Goal: Task Accomplishment & Management: Use online tool/utility

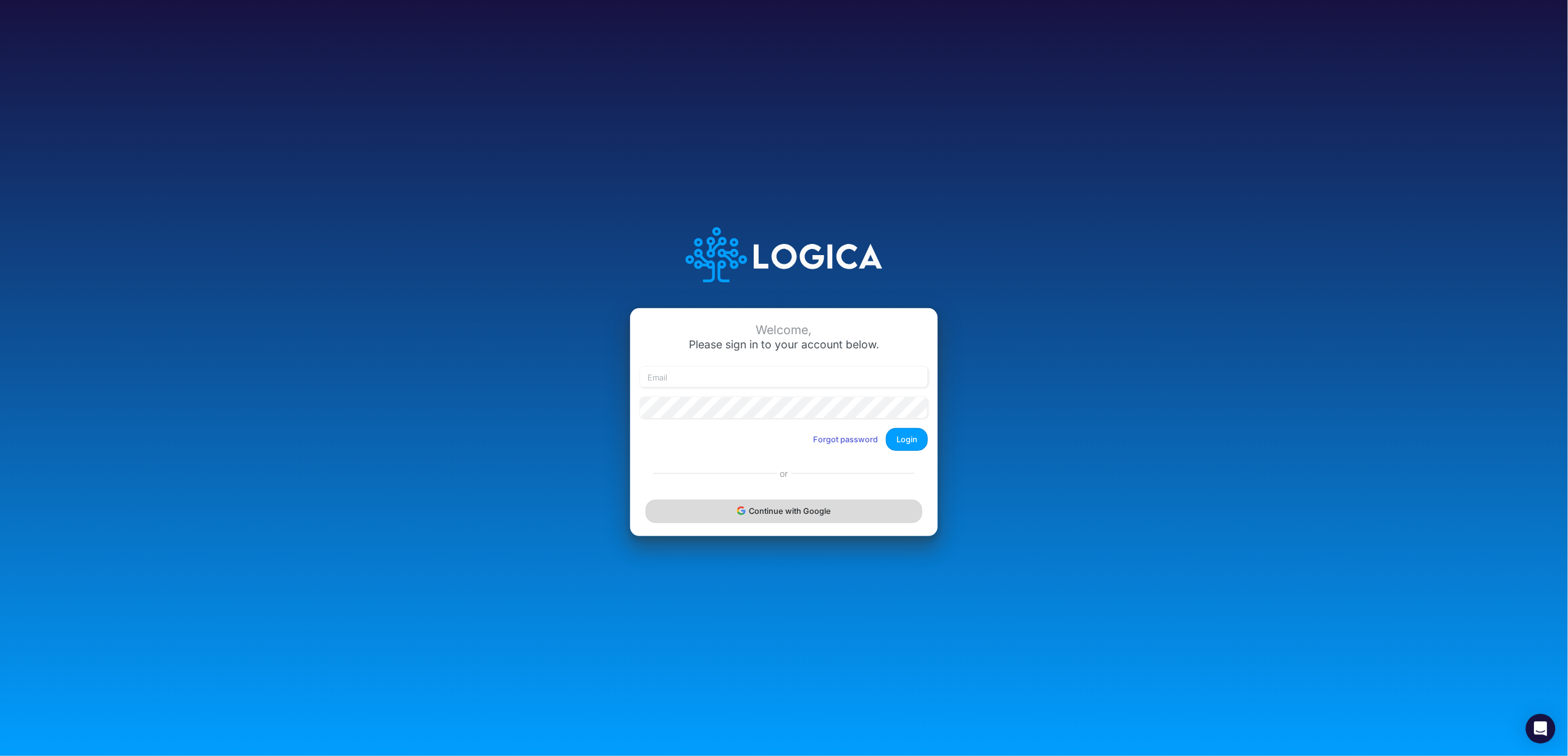
click at [791, 509] on button "Continue with Google" at bounding box center [784, 511] width 277 height 23
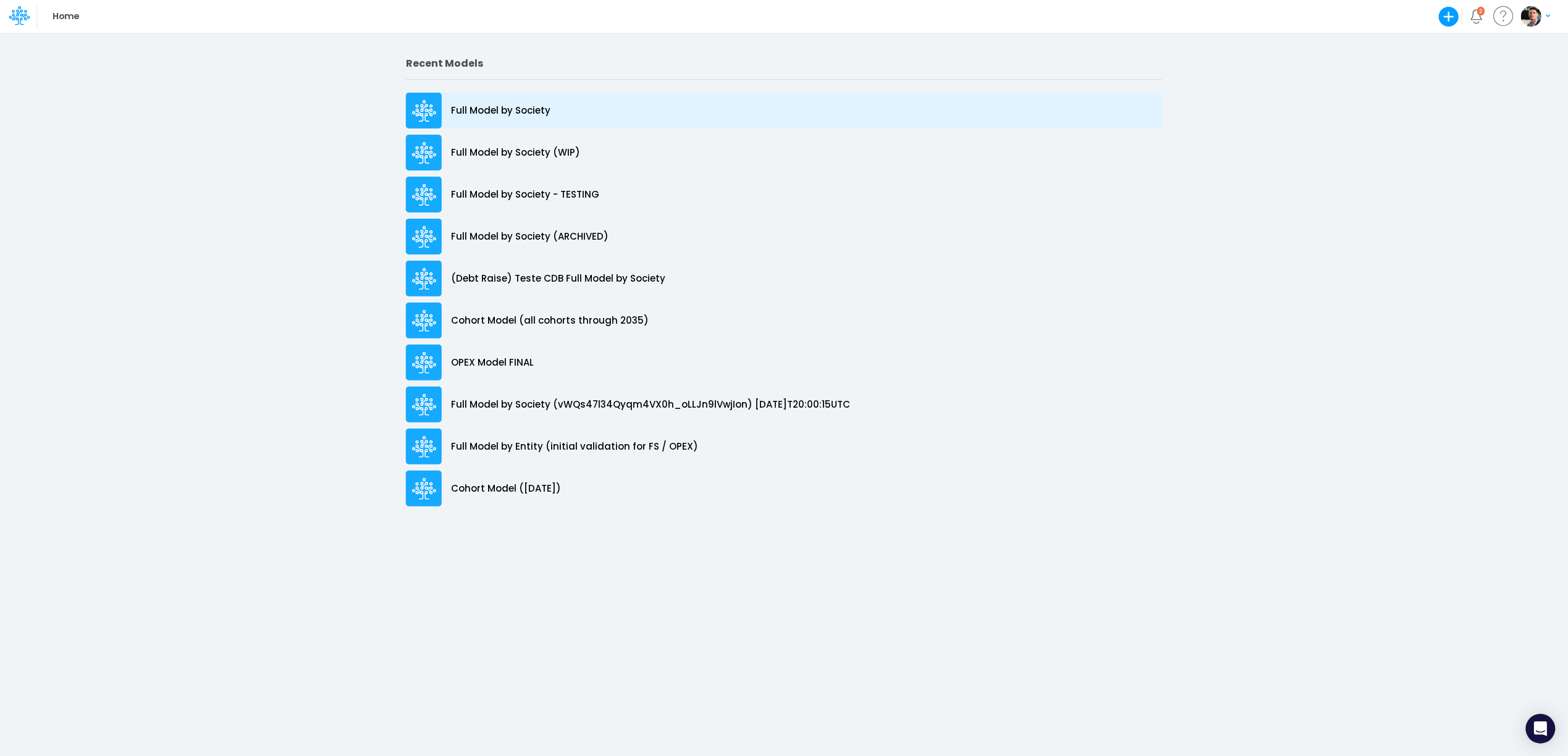
click at [516, 99] on div "Full Model by Society" at bounding box center [784, 110] width 756 height 36
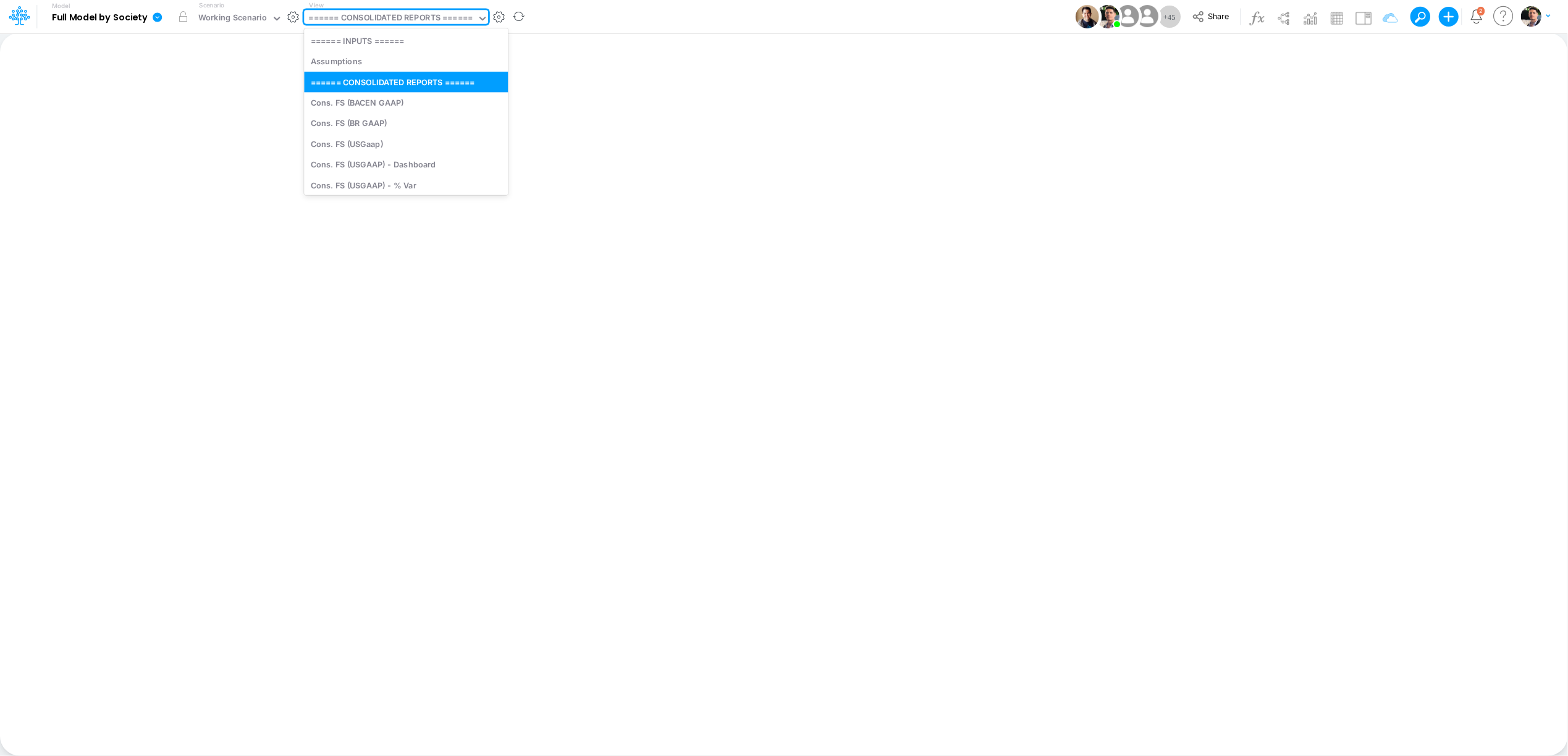
click at [422, 24] on div "====== CONSOLIDATED REPORTS ======" at bounding box center [390, 19] width 164 height 14
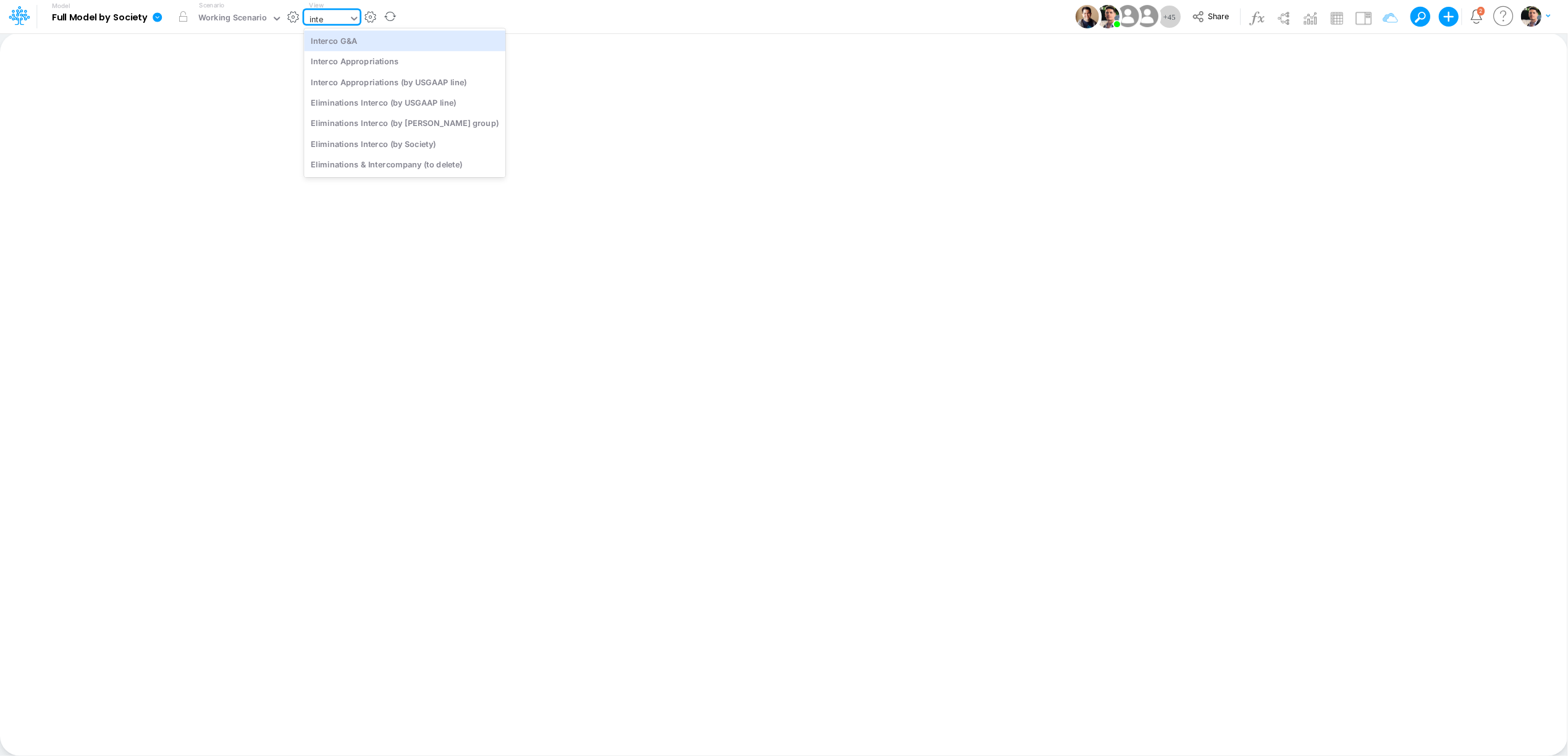
type input "inter"
click at [396, 41] on div "Interco G&A" at bounding box center [405, 40] width 201 height 20
type input "Intercos G&A"
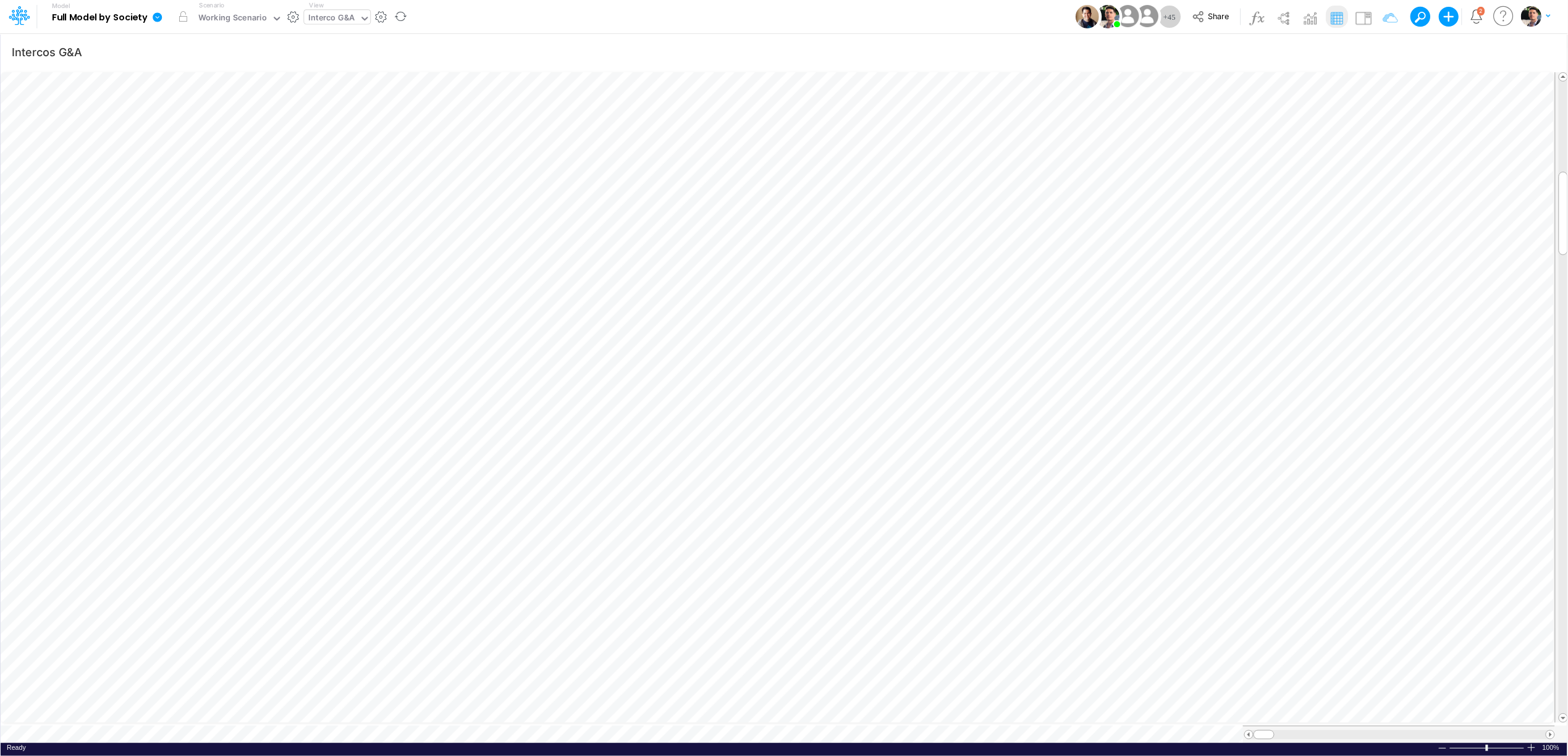
scroll to position [0, 1]
click at [158, 16] on icon at bounding box center [157, 17] width 10 height 10
click at [191, 131] on button "View model info" at bounding box center [219, 129] width 132 height 19
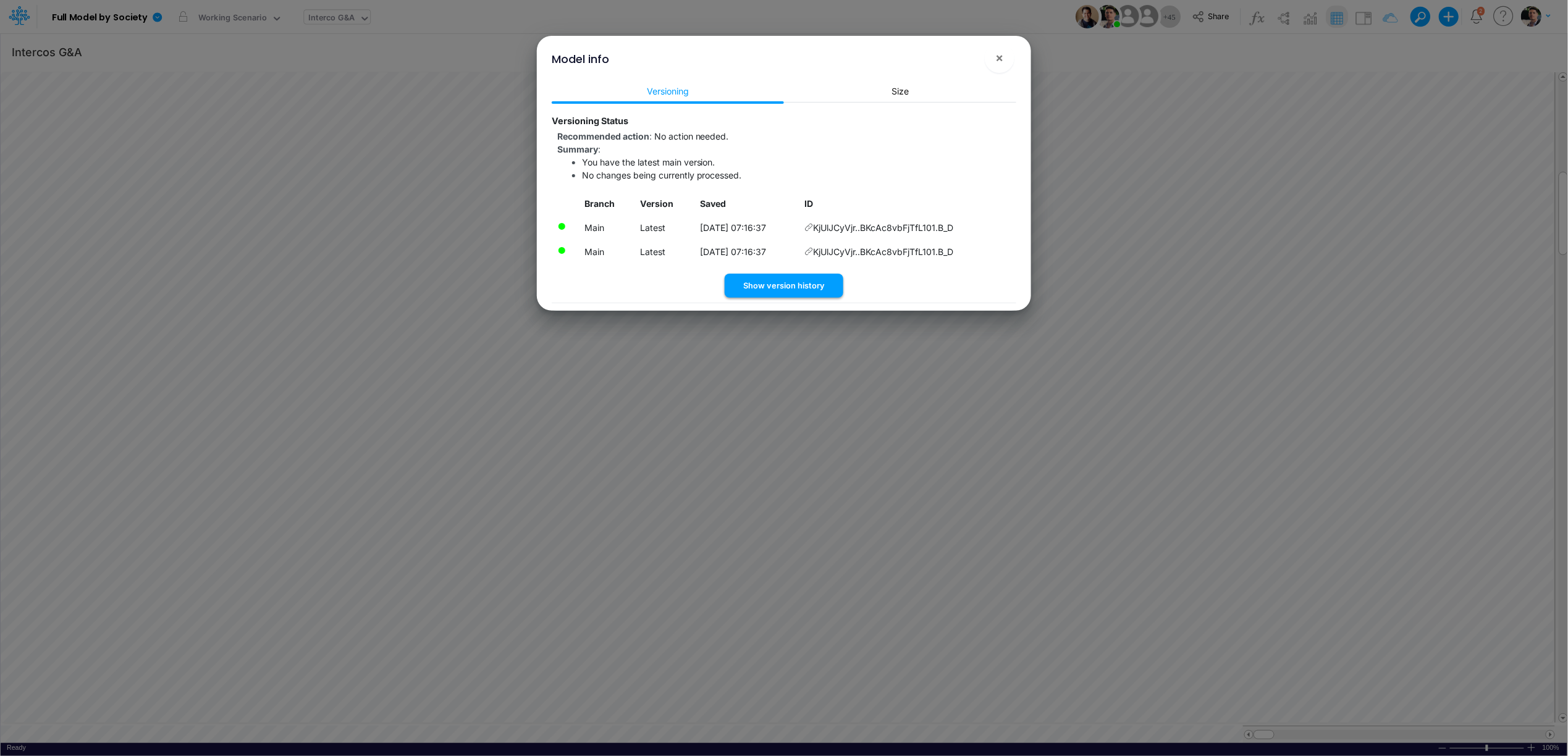
click at [787, 296] on button "Show version history" at bounding box center [784, 285] width 119 height 24
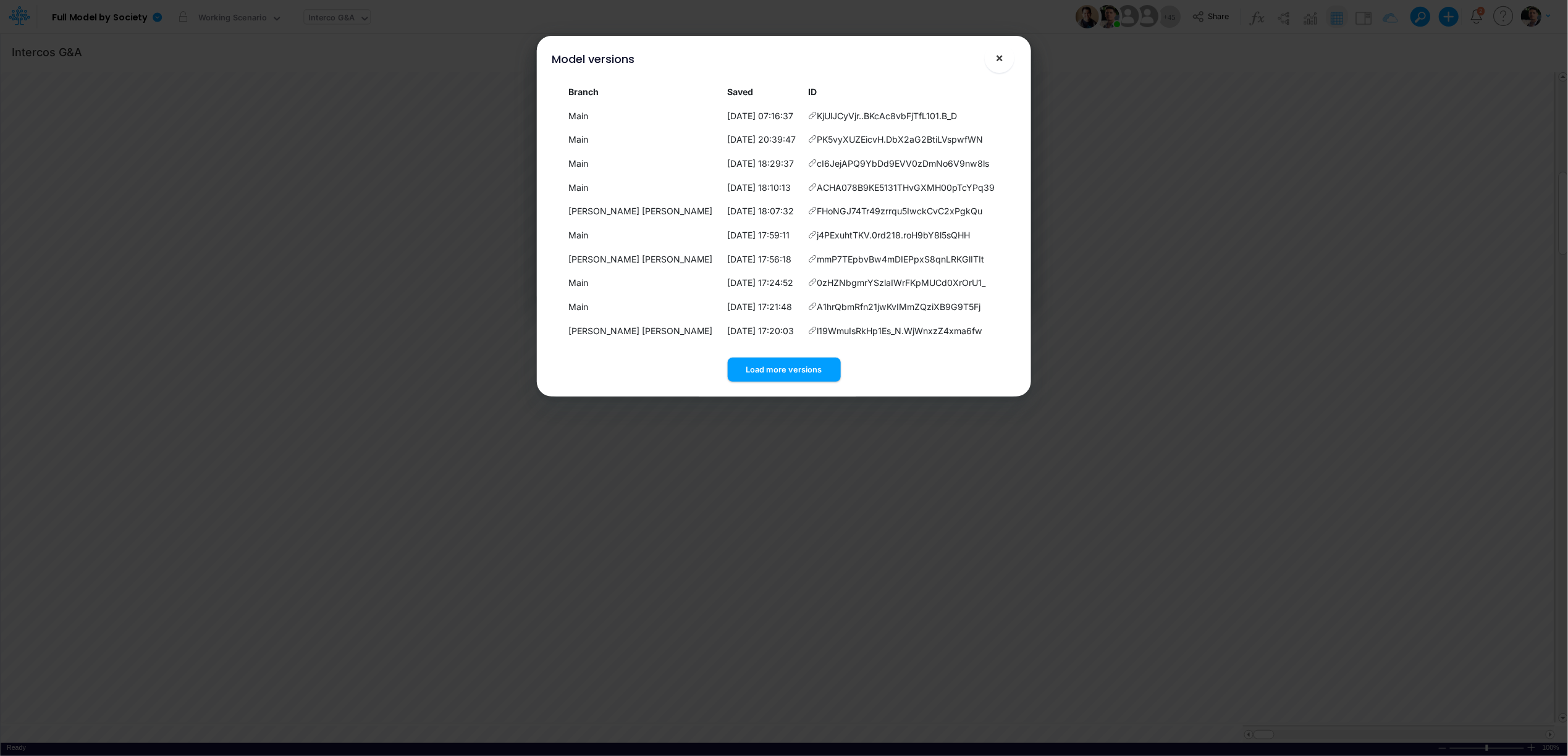
click at [1002, 63] on span "×" at bounding box center [1000, 57] width 8 height 15
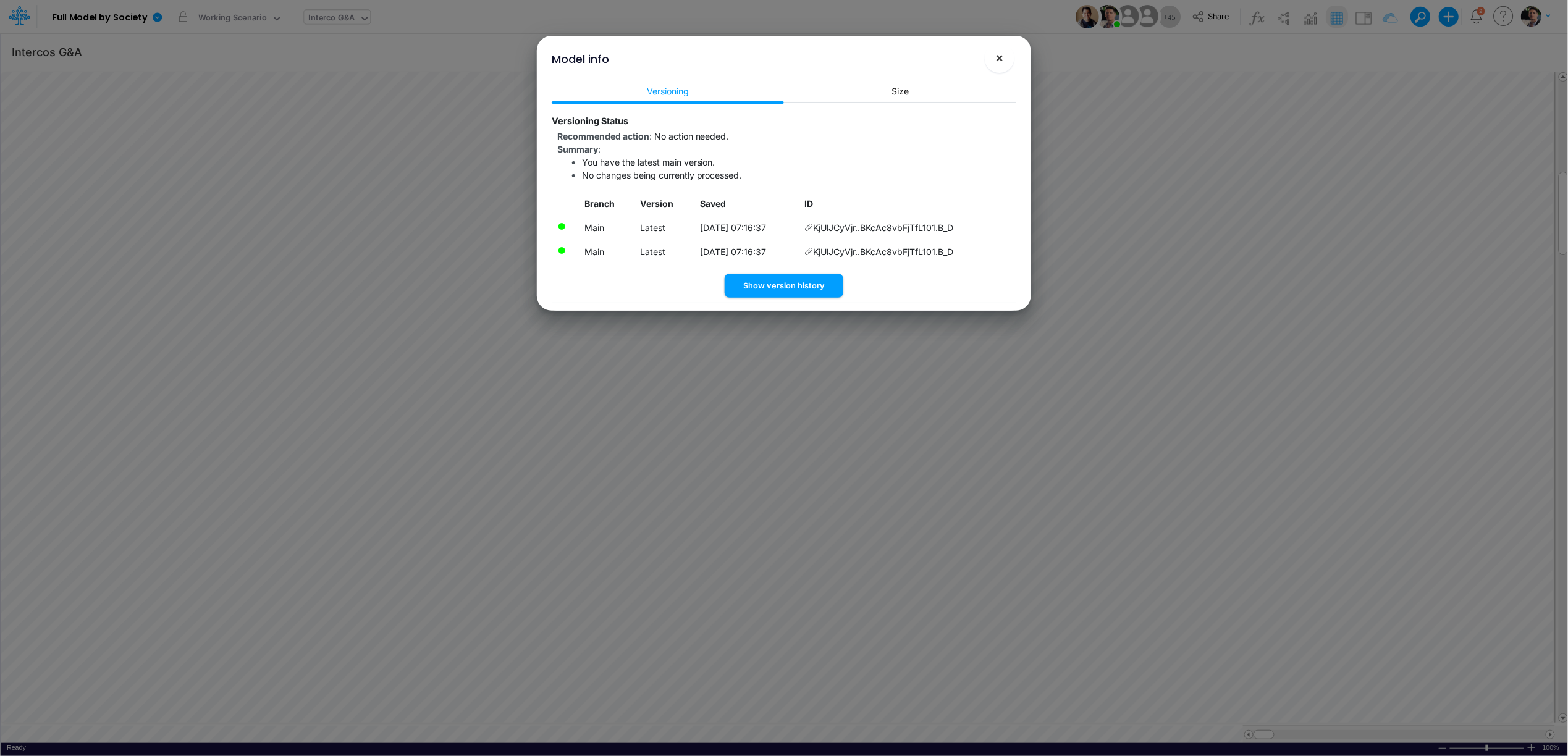
click at [1001, 60] on span "×" at bounding box center [1000, 57] width 8 height 15
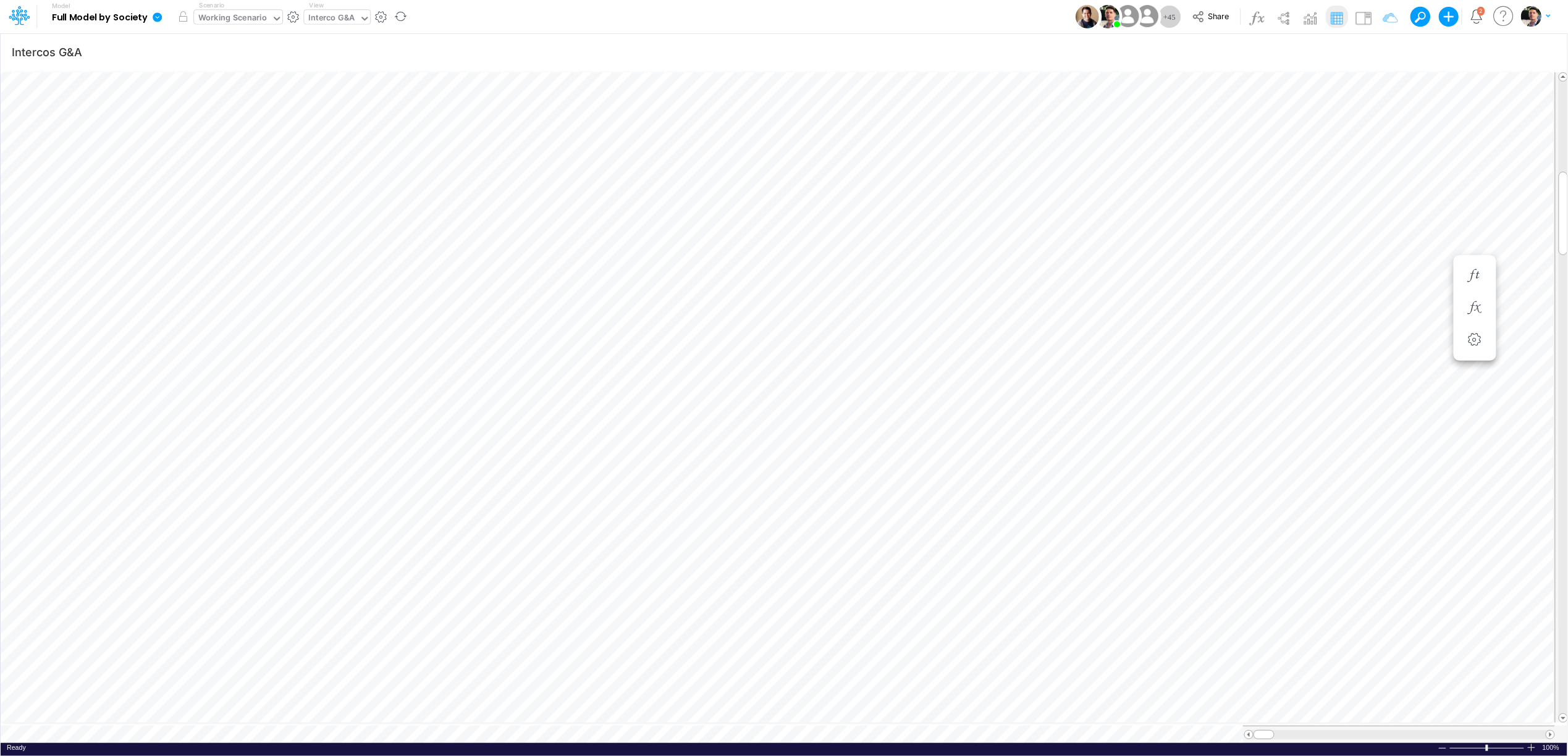
click at [265, 25] on div "Working Scenario" at bounding box center [233, 19] width 69 height 14
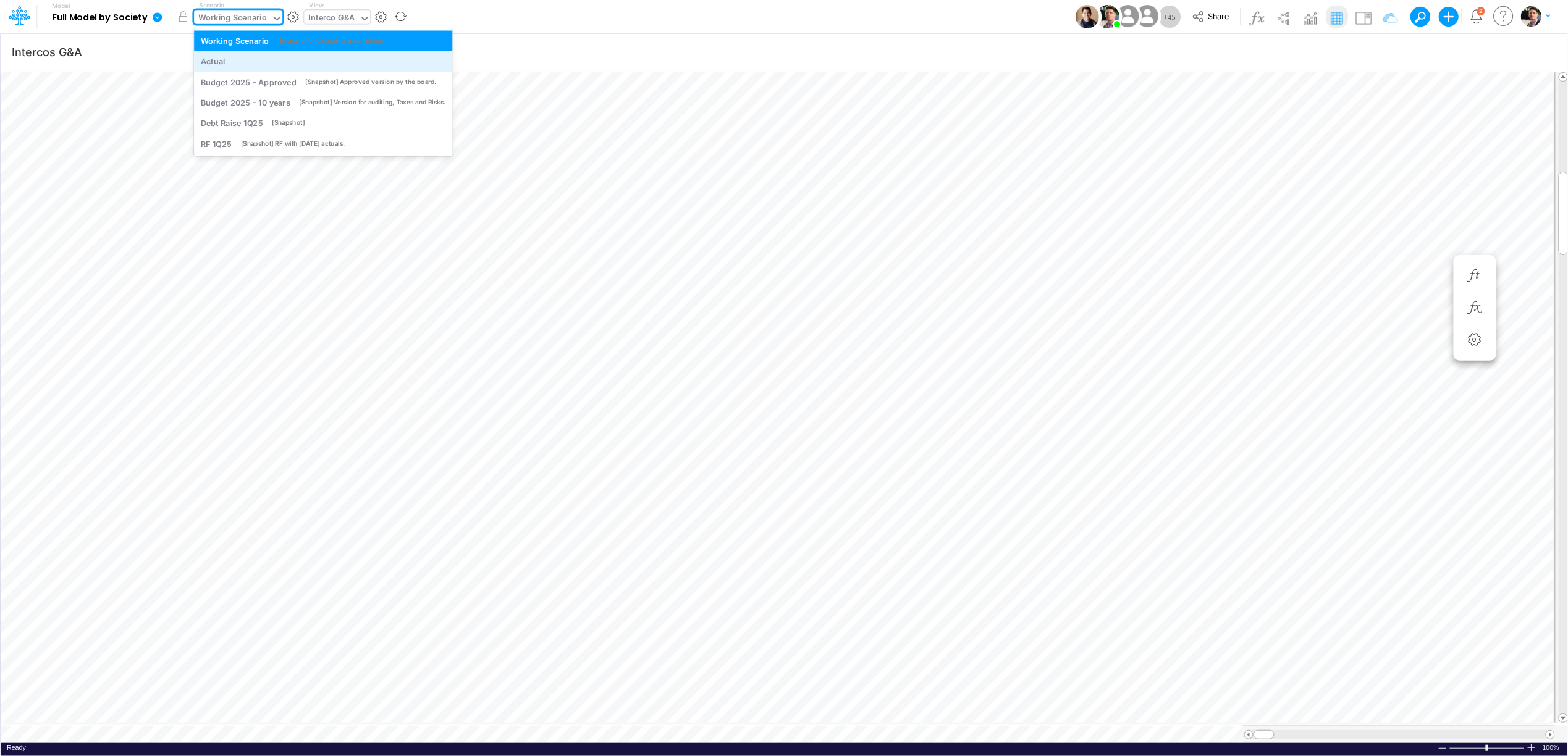
click at [242, 60] on div "Actual" at bounding box center [323, 61] width 245 height 11
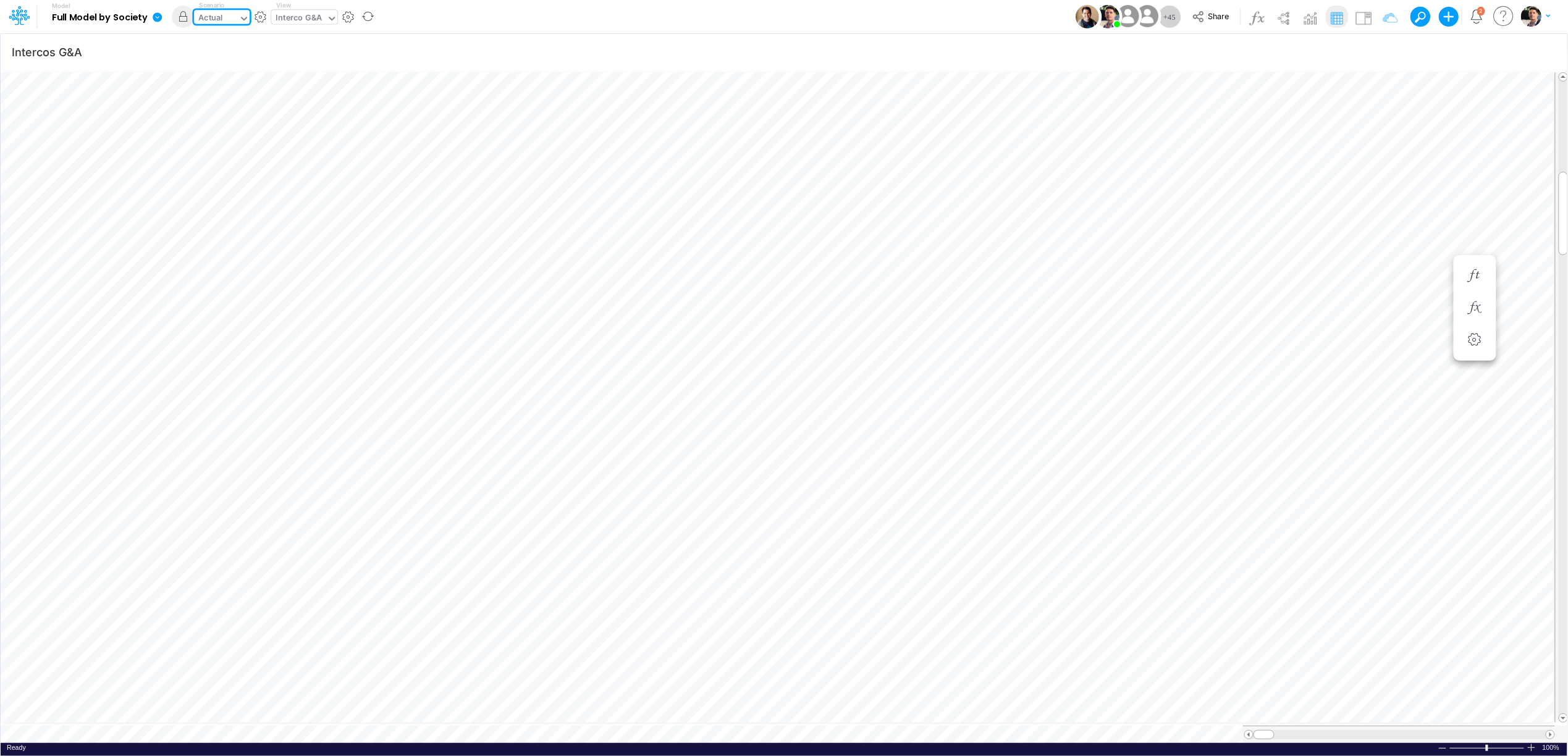
click at [227, 17] on div "Actual" at bounding box center [216, 19] width 44 height 19
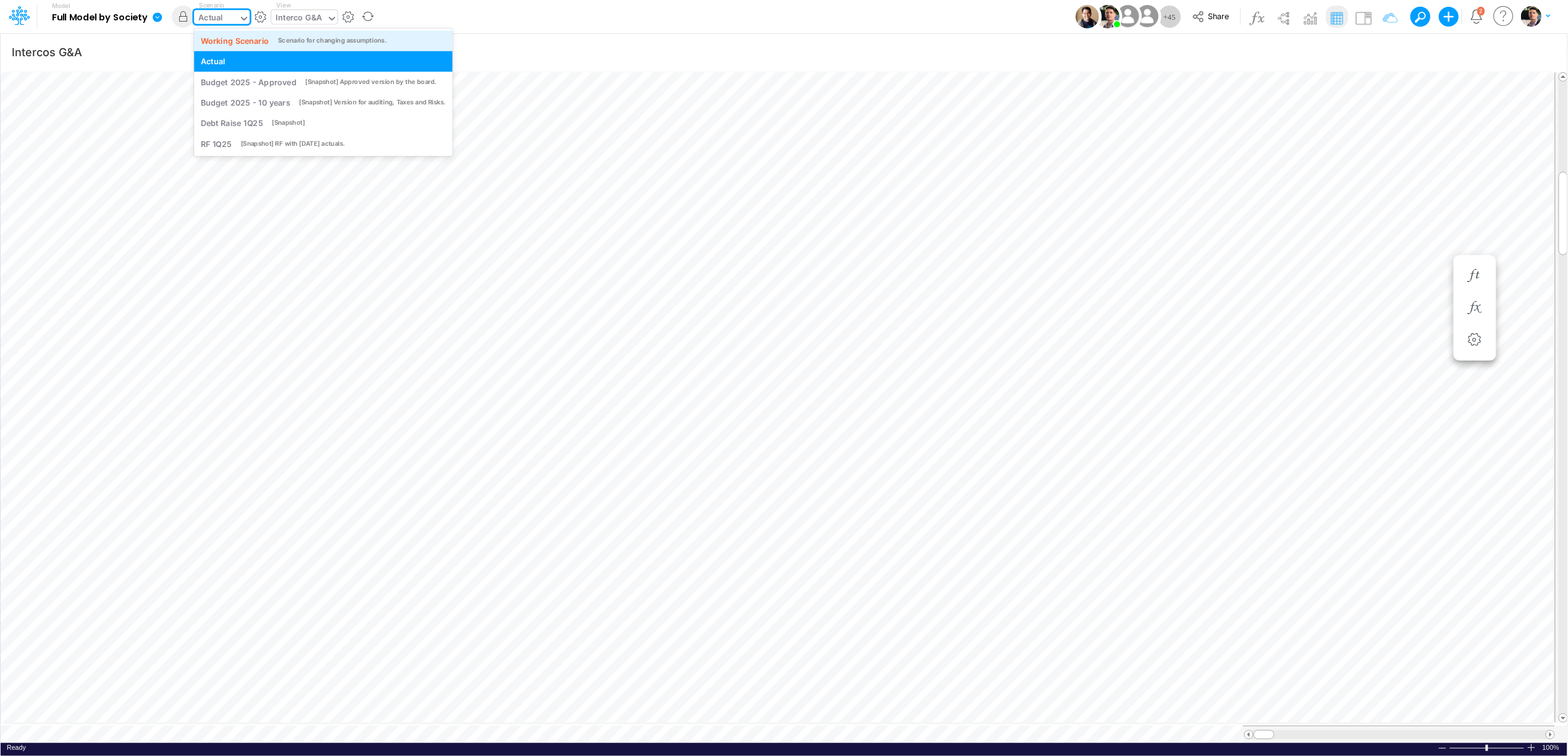
click at [234, 42] on div "Working Scenario" at bounding box center [235, 40] width 69 height 11
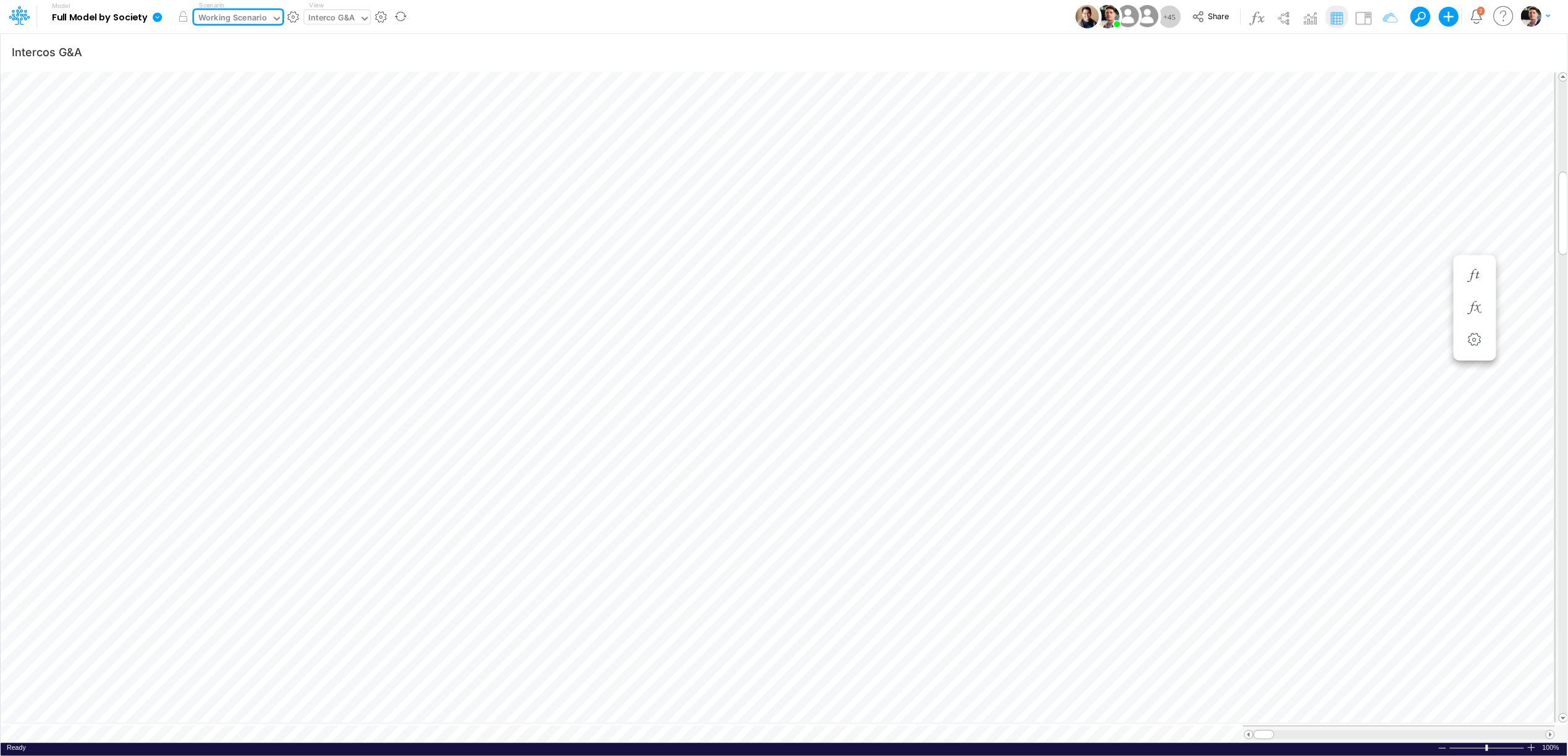
click at [338, 19] on div "Interco G&A" at bounding box center [331, 19] width 47 height 14
type input "ajust"
click at [341, 41] on div "FS (Ajustes on Top)" at bounding box center [387, 40] width 167 height 20
click at [11, 19] on icon at bounding box center [19, 16] width 21 height 21
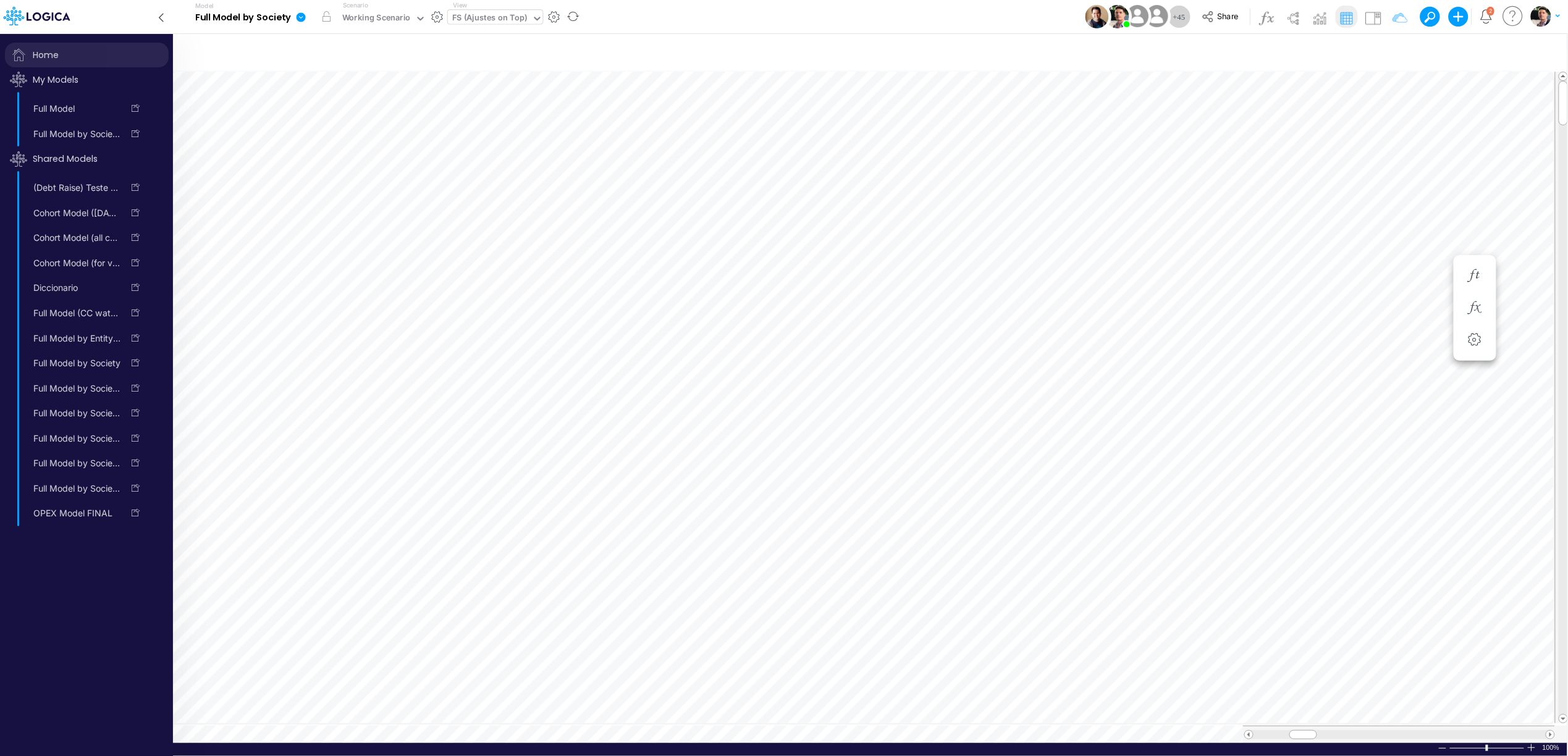
click at [53, 54] on span "Home" at bounding box center [87, 55] width 164 height 25
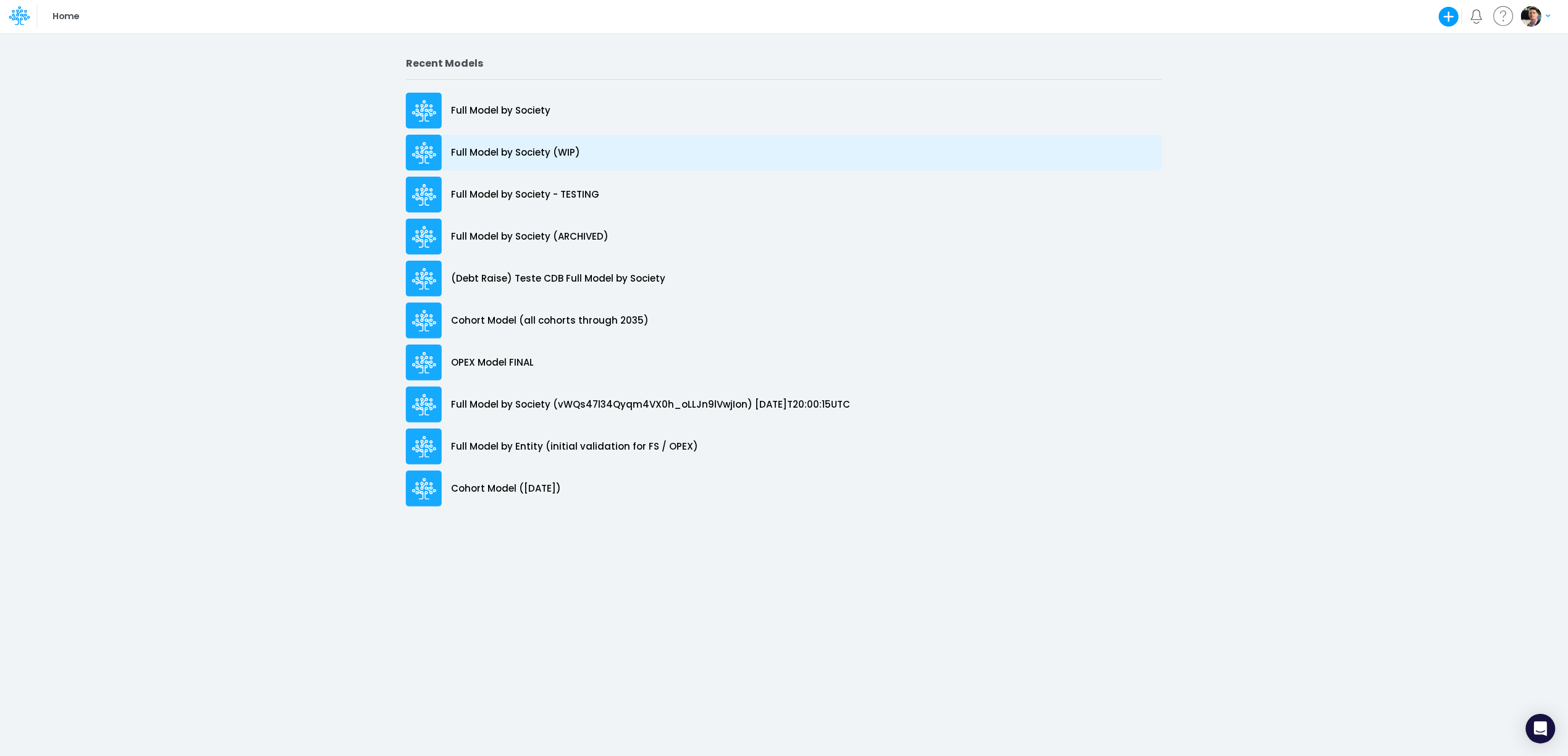
click at [559, 157] on p "Full Model by Society (WIP)" at bounding box center [516, 152] width 129 height 14
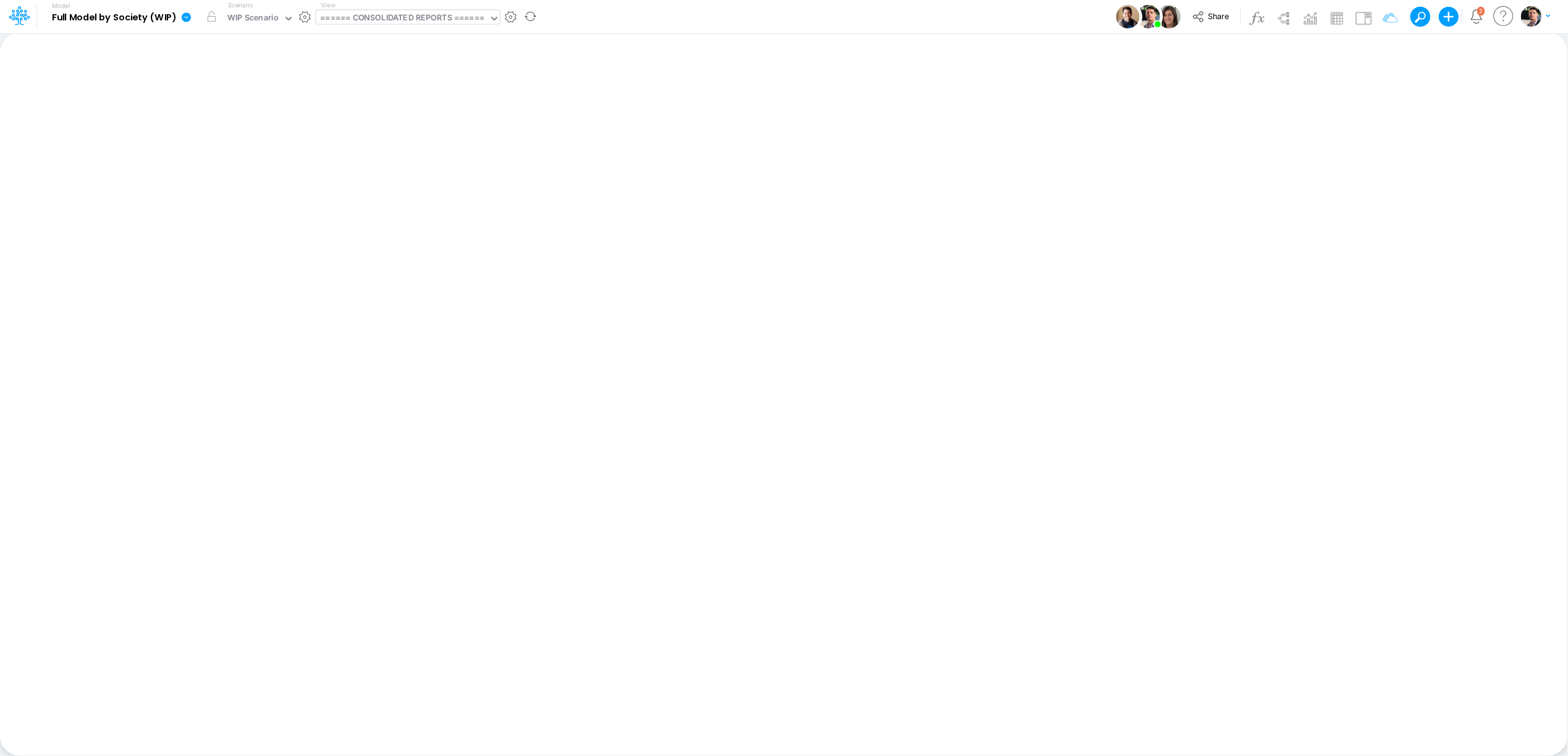
click at [412, 27] on div "====== CONSOLIDATED REPORTS ======" at bounding box center [402, 19] width 173 height 19
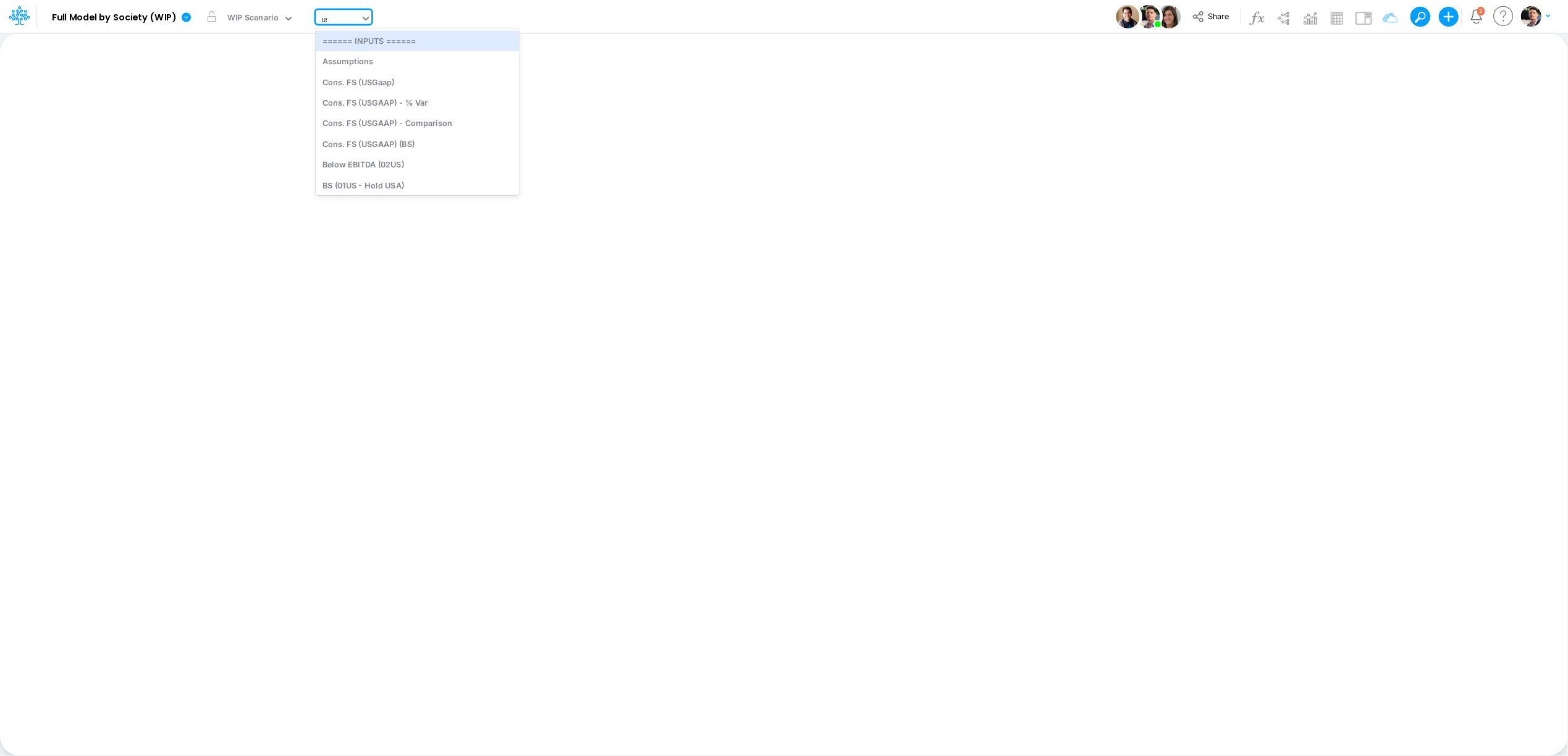
type input "usg"
click at [368, 36] on div "Cons. FS (USGaap)" at bounding box center [405, 40] width 180 height 20
type input "Consolidated FS - USGAAP"
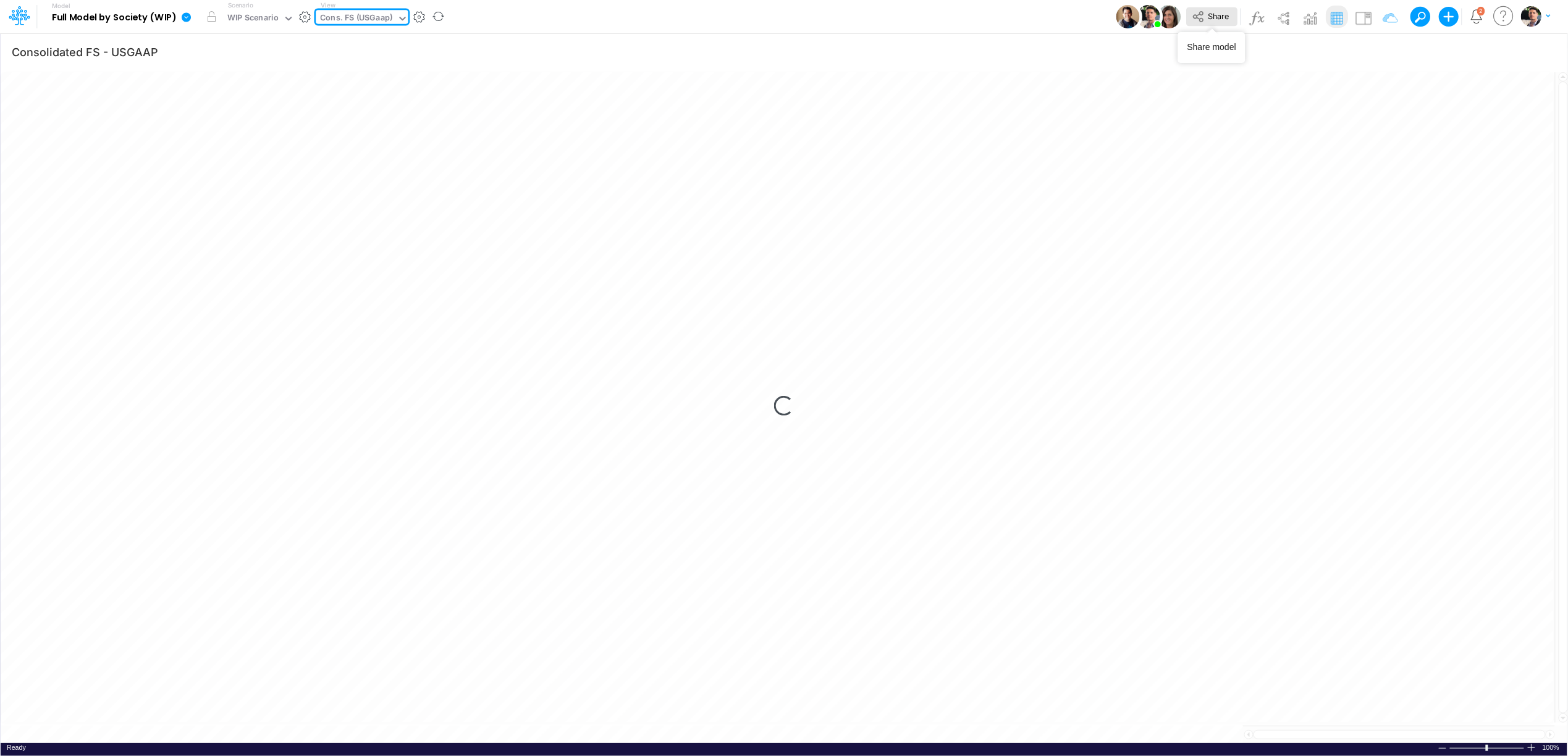
click at [1206, 18] on button "Share" at bounding box center [1211, 17] width 51 height 19
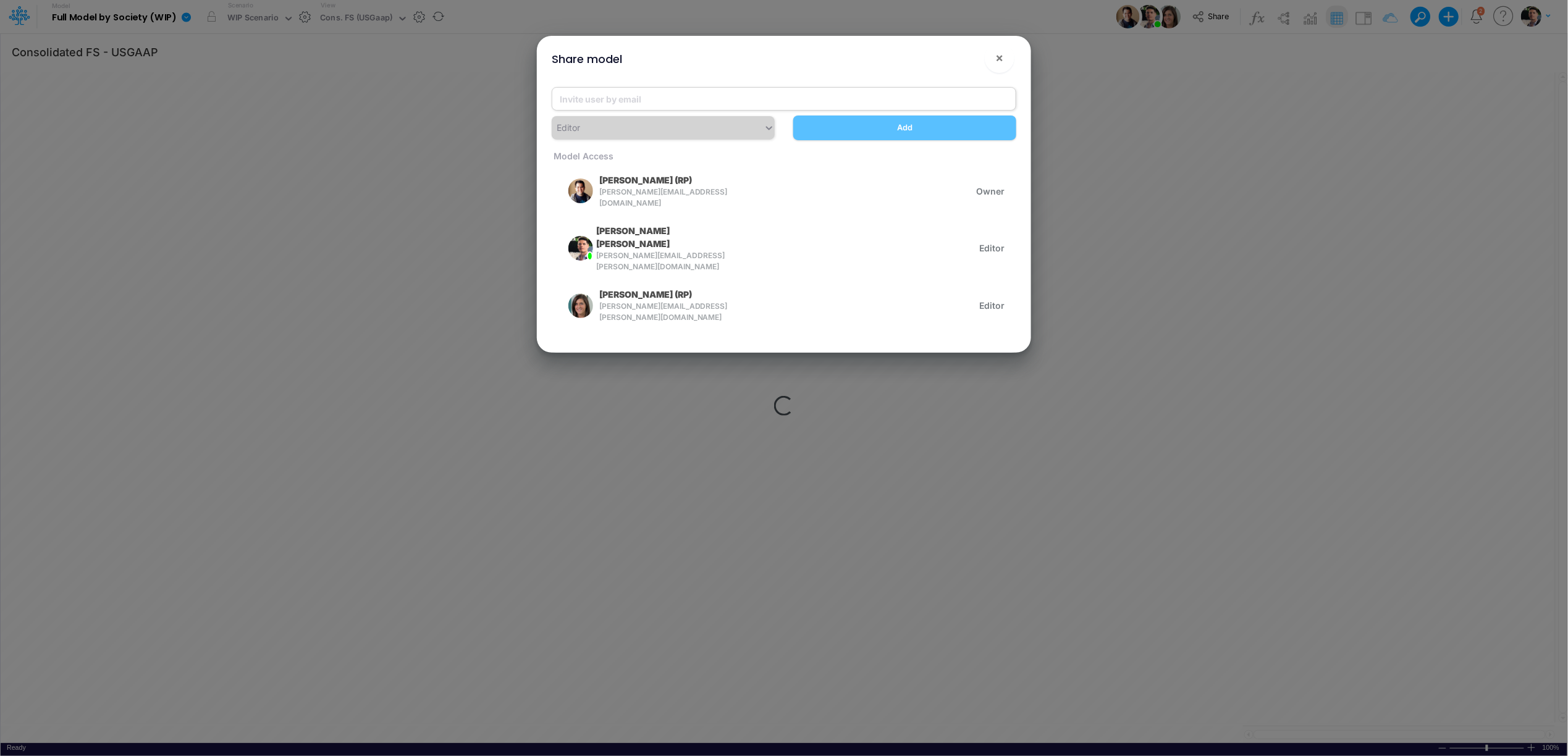
click at [628, 93] on input "email" at bounding box center [784, 99] width 464 height 24
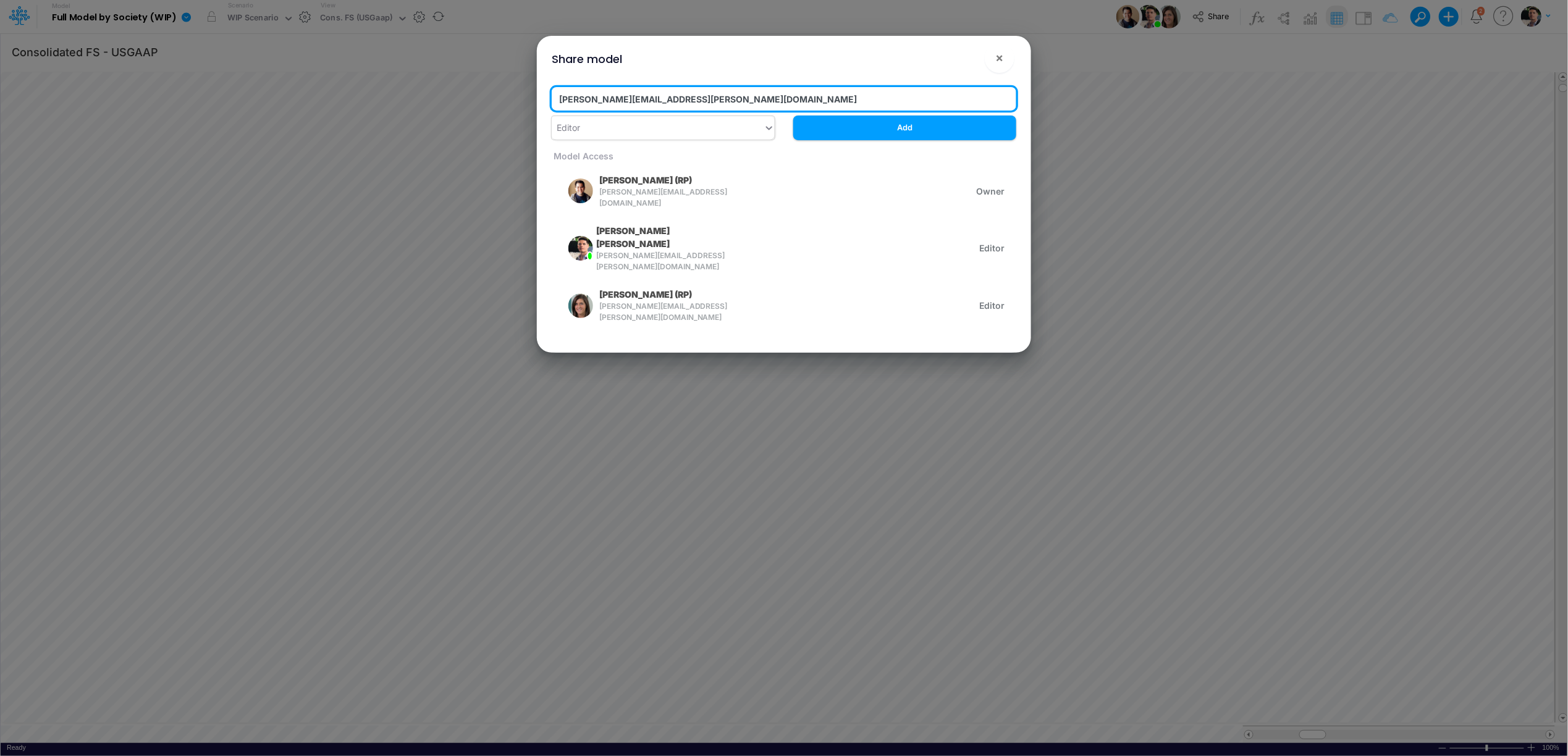
type input "renato.matsumoto@recargapay.com"
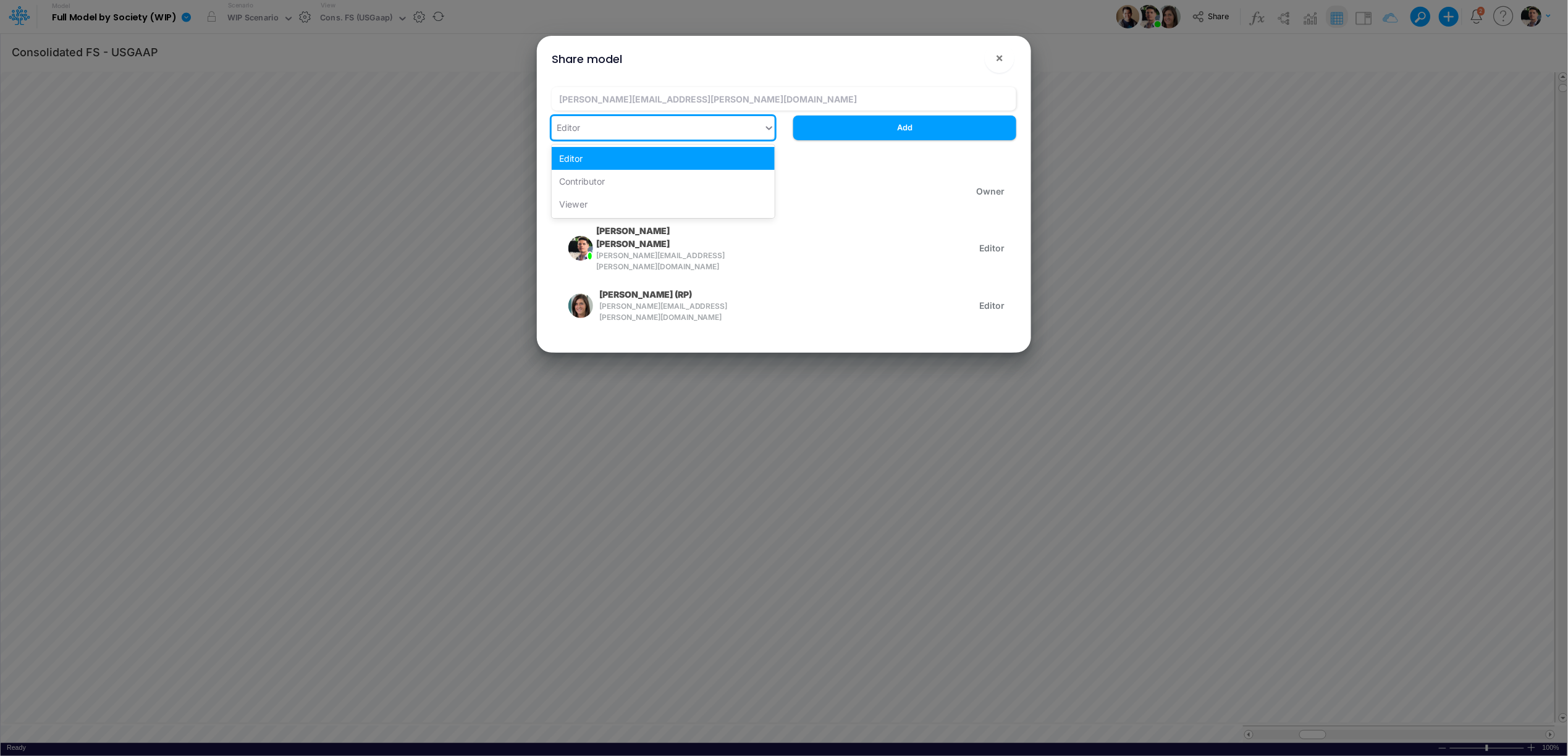
click at [701, 128] on div "Editor" at bounding box center [658, 127] width 212 height 20
click at [596, 198] on div "Viewer" at bounding box center [663, 204] width 223 height 23
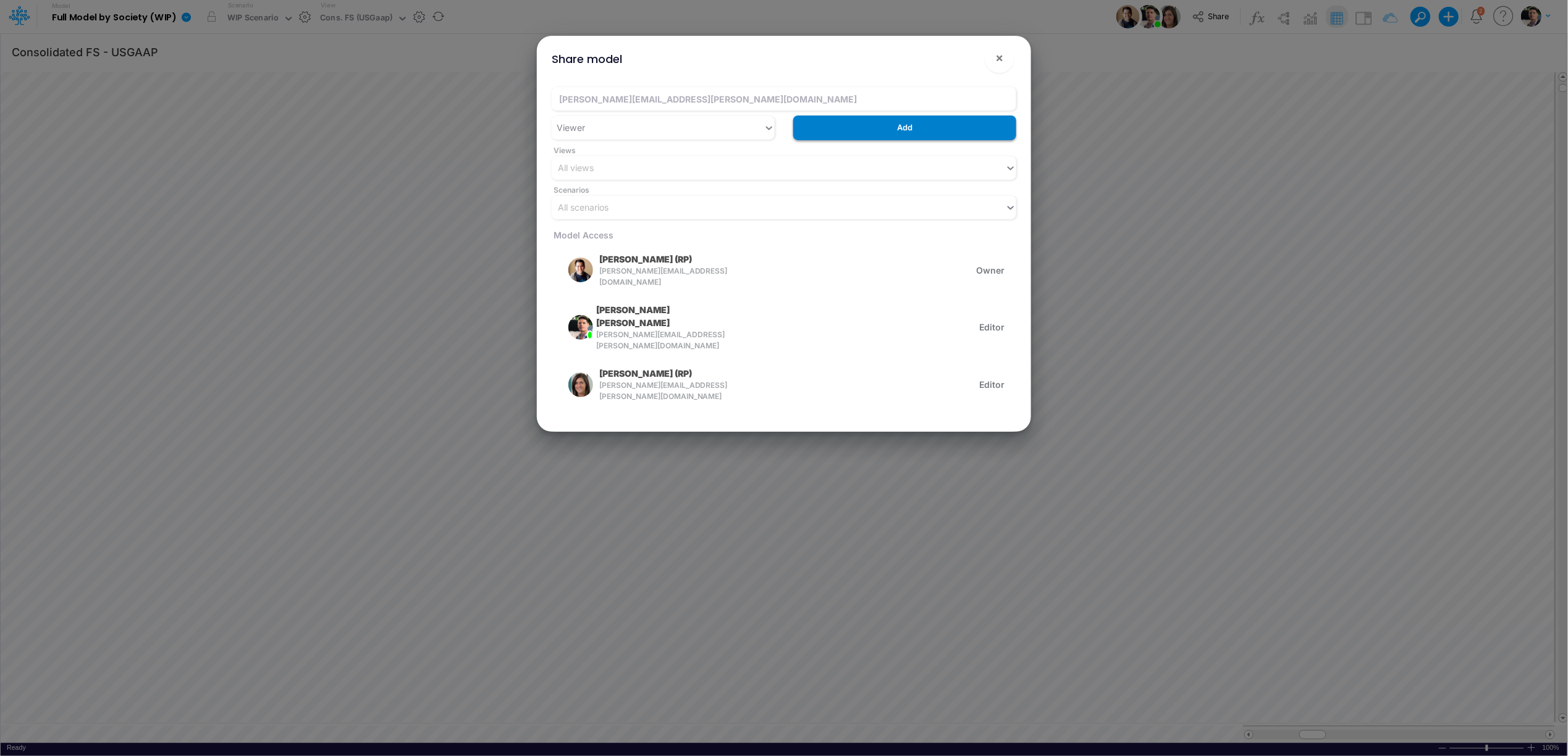
click at [902, 127] on button "Add" at bounding box center [904, 127] width 223 height 24
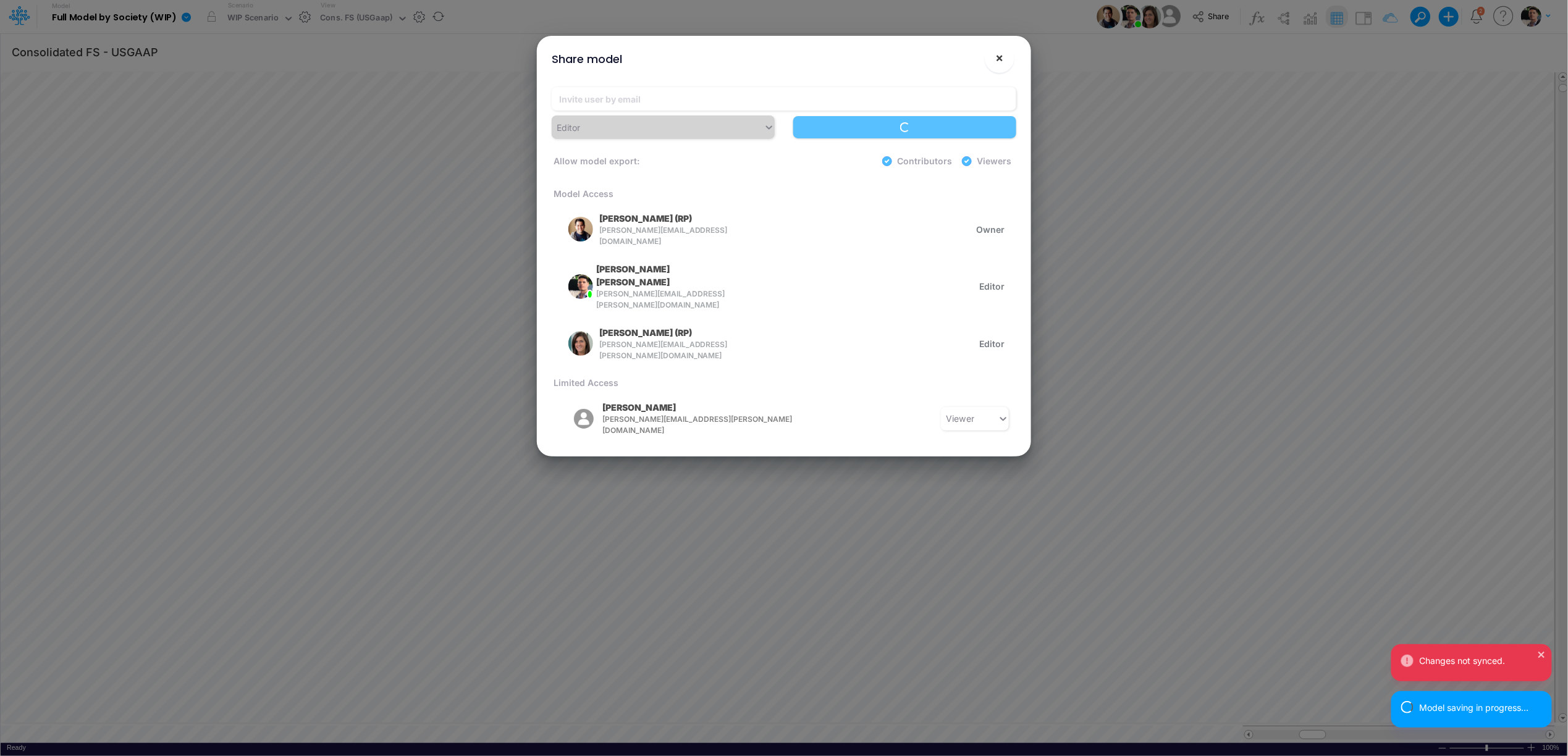
click at [1001, 57] on span "×" at bounding box center [1000, 57] width 8 height 15
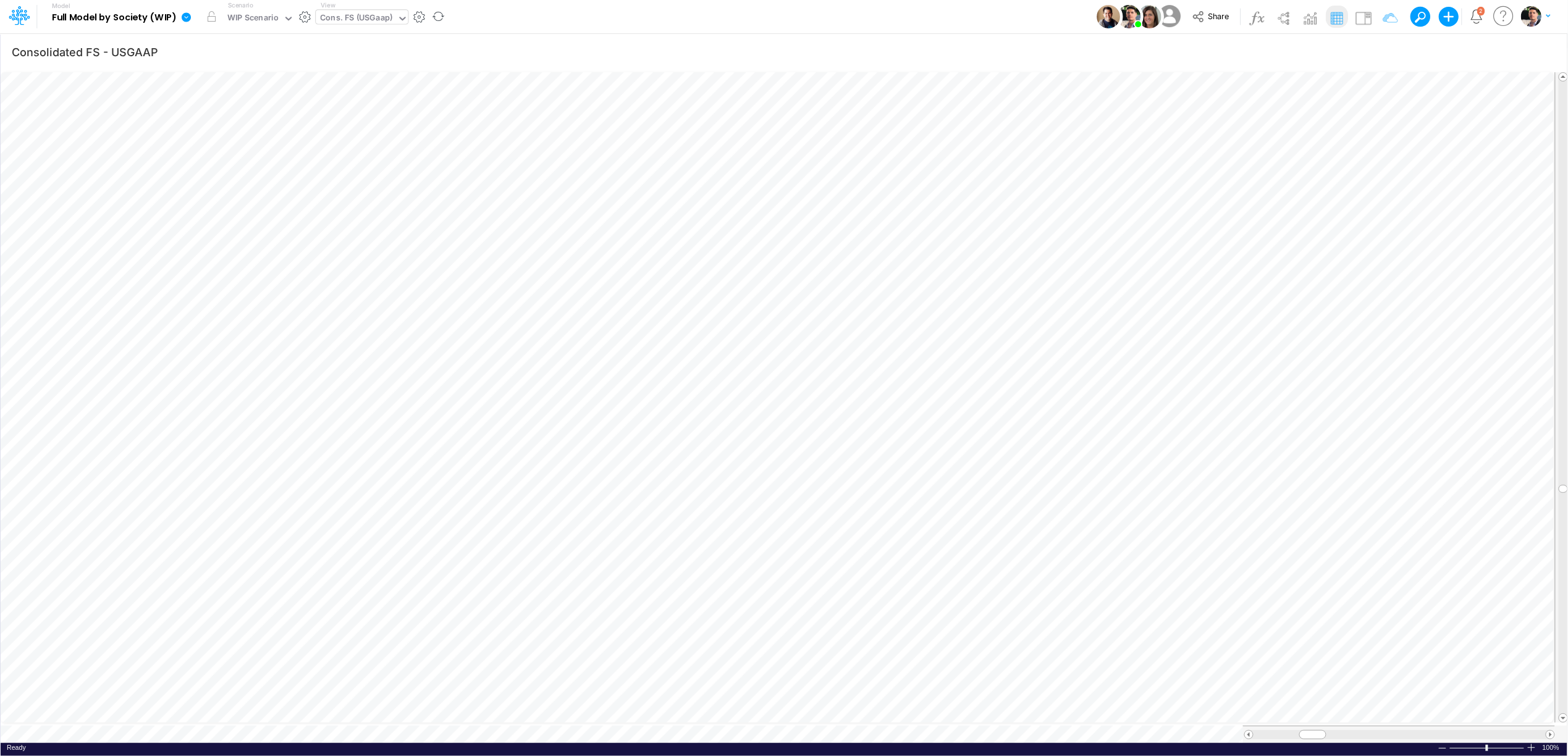
click at [368, 19] on div "Cons. FS (USGaap)" at bounding box center [356, 19] width 72 height 14
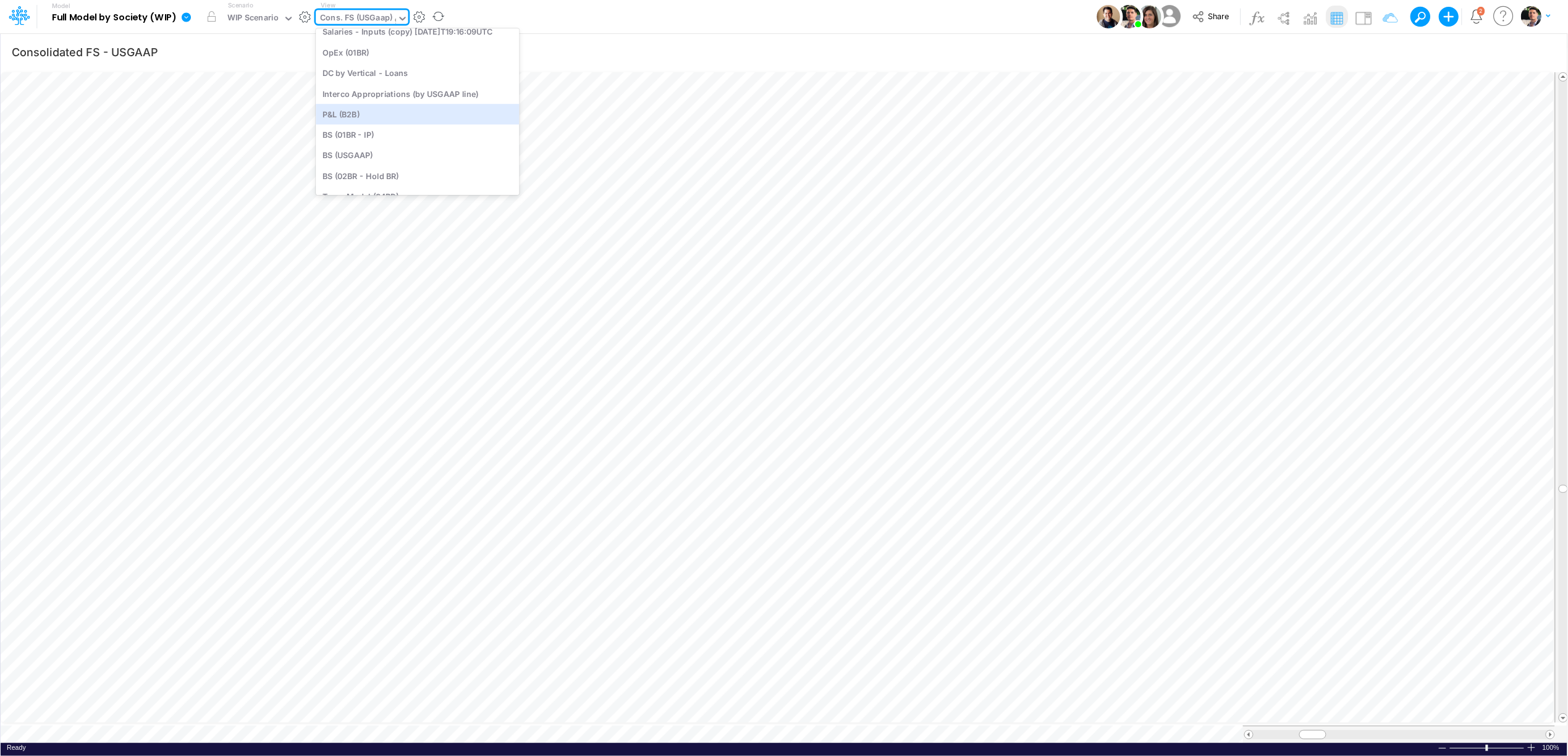
scroll to position [4, 0]
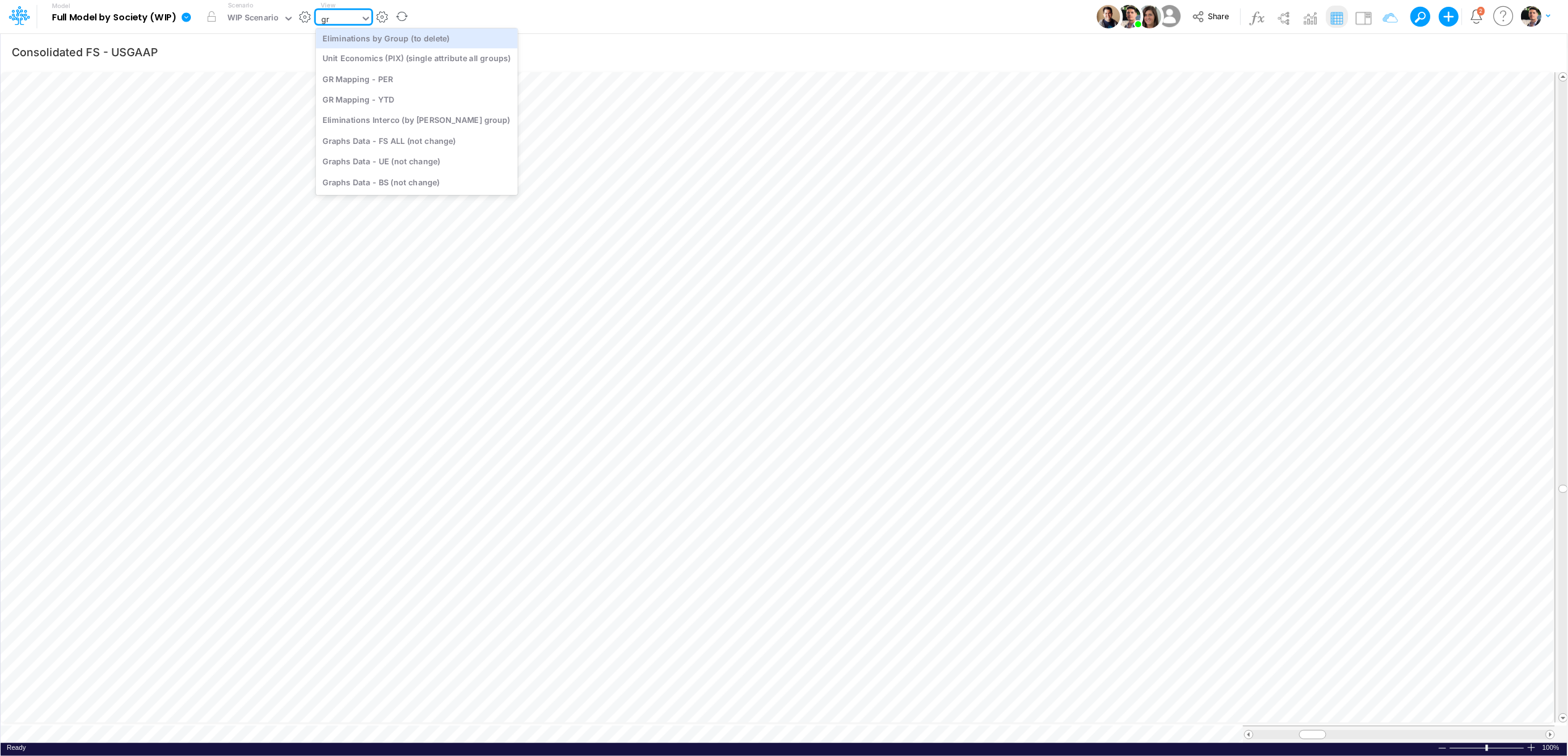
type input "gra"
click at [427, 46] on div "Graphs Data - FS ALL (not change)" at bounding box center [398, 40] width 167 height 20
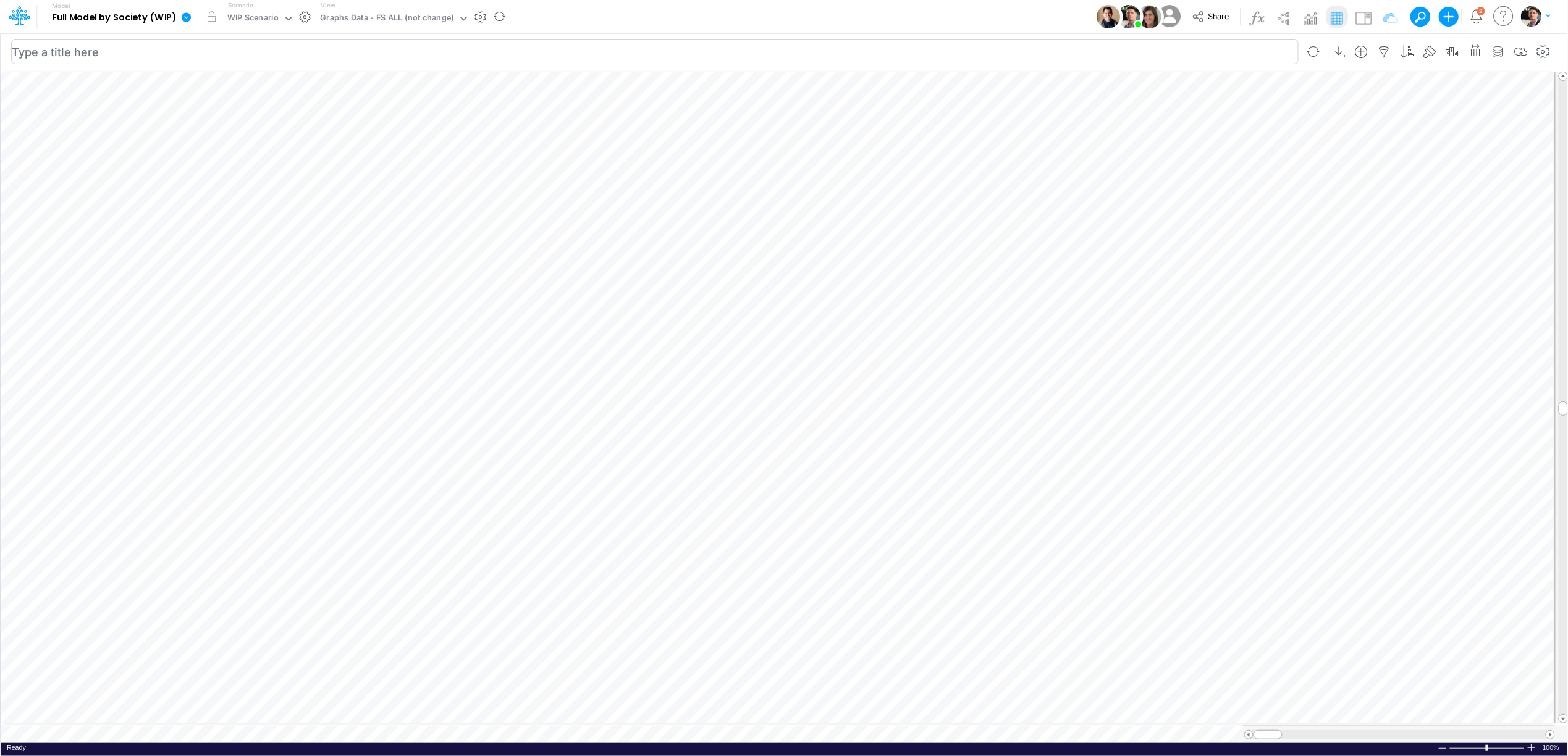
scroll to position [0, 1]
click at [1499, 53] on icon "button" at bounding box center [1497, 52] width 19 height 13
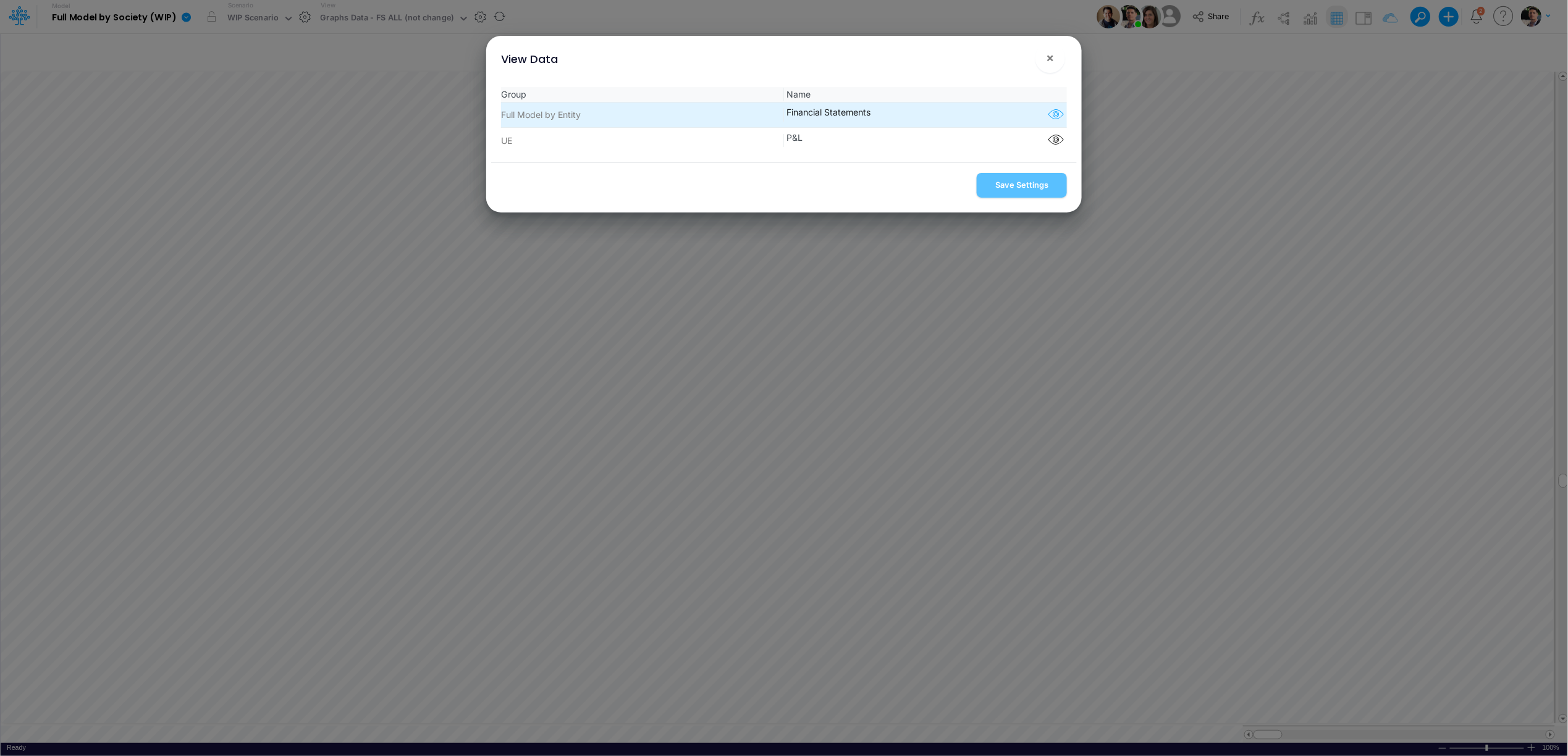
click at [1054, 120] on icon "button" at bounding box center [1056, 115] width 19 height 16
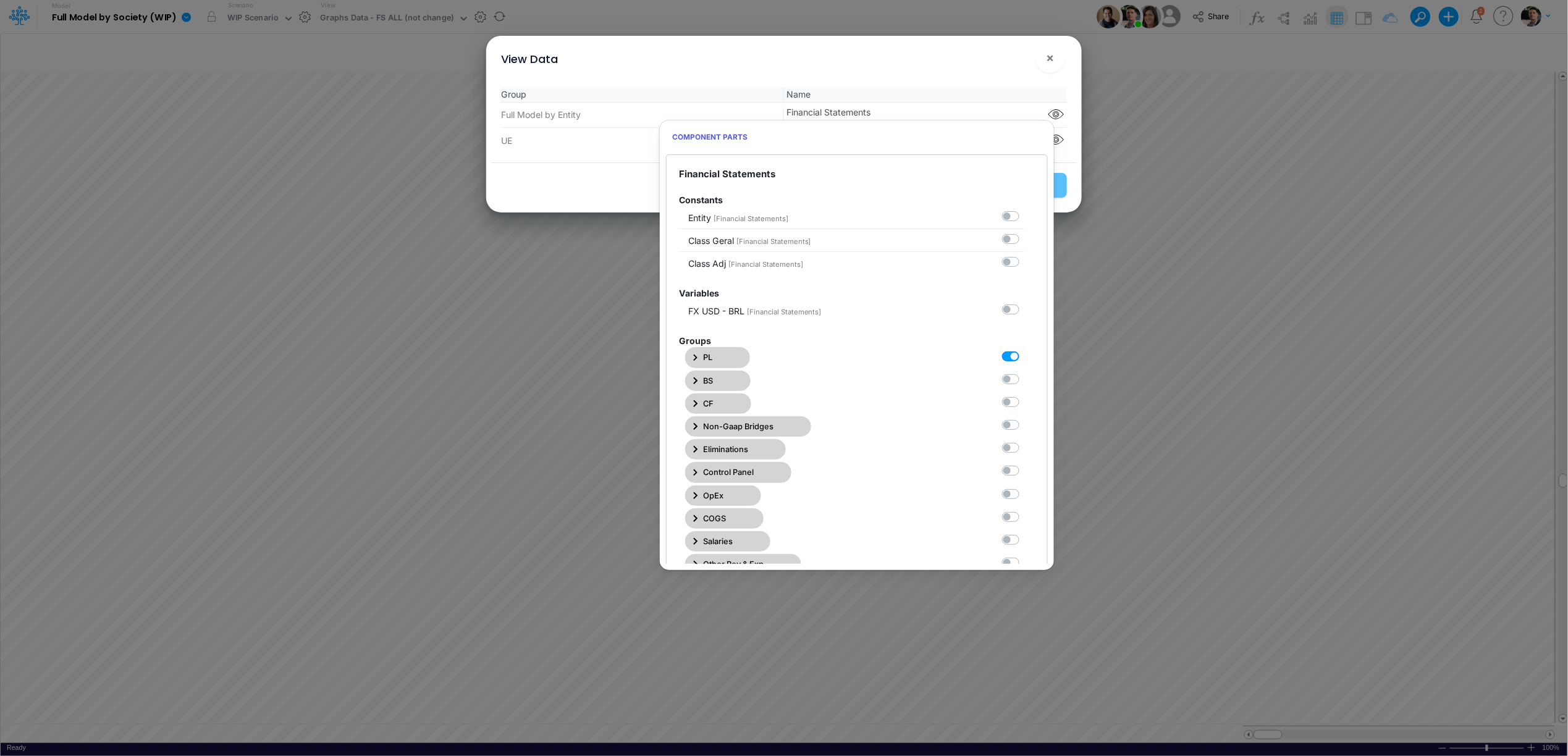
click at [697, 356] on icon "button" at bounding box center [695, 358] width 5 height 8
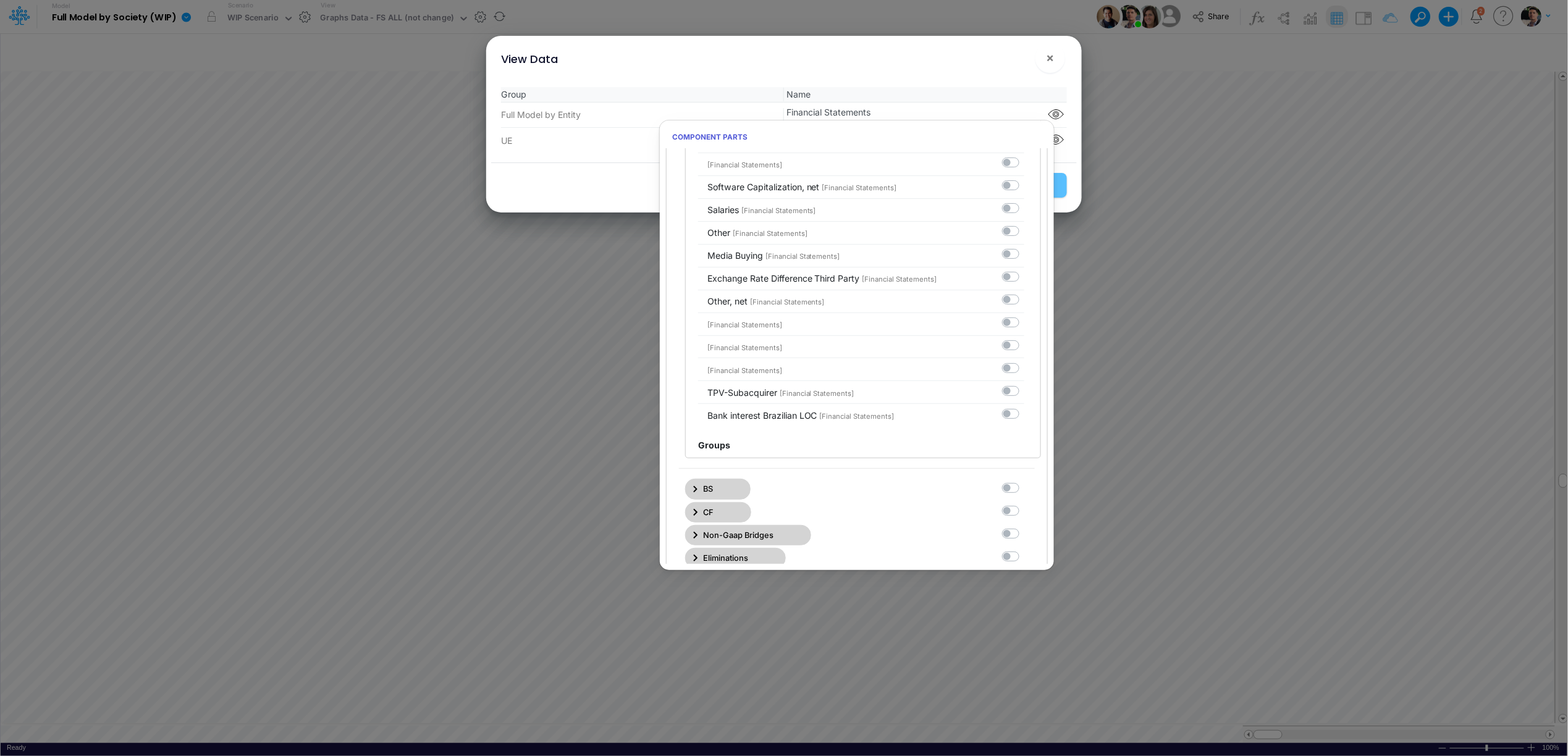
scroll to position [6768, 0]
click at [1052, 55] on span "×" at bounding box center [1050, 57] width 8 height 15
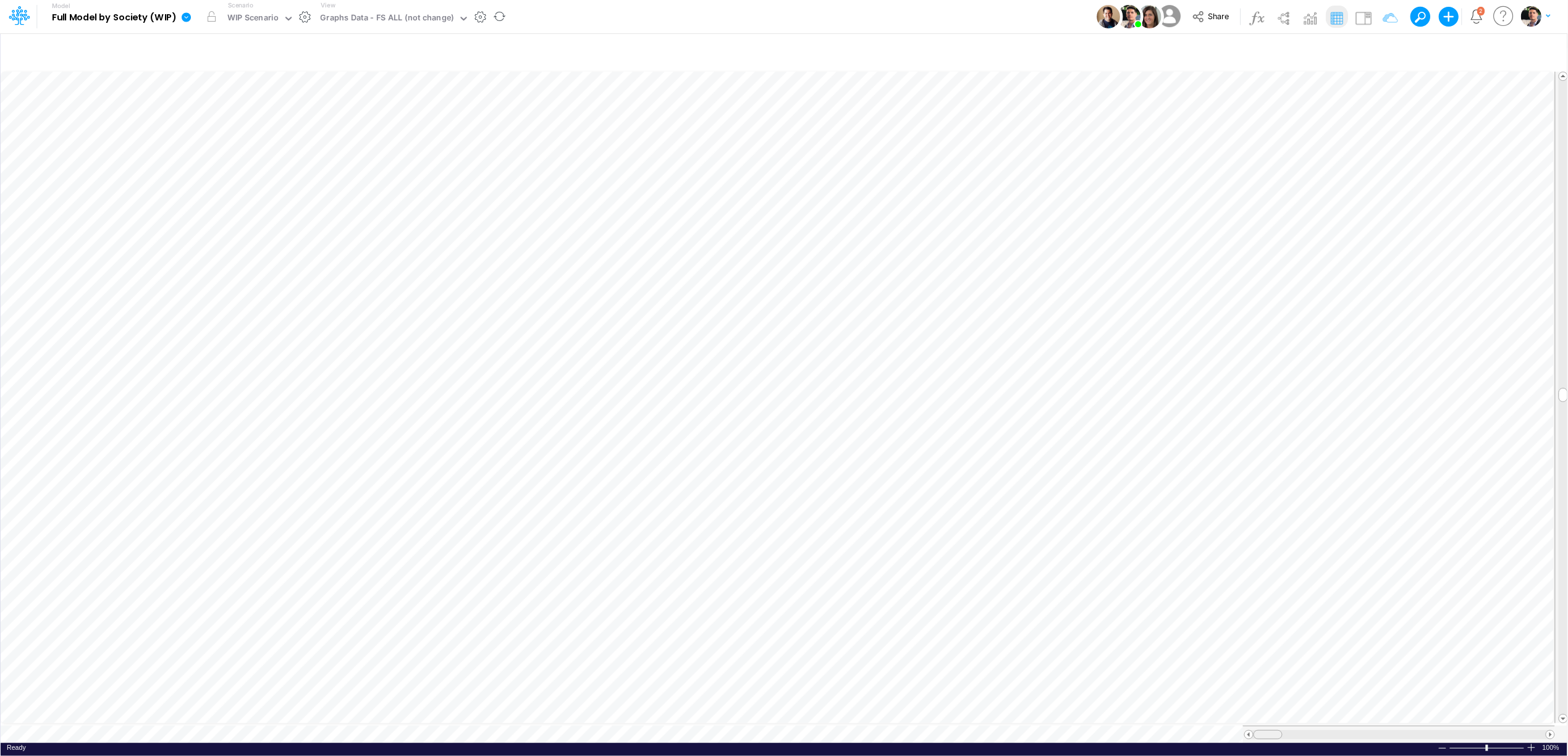
scroll to position [0, 1]
drag, startPoint x: 1260, startPoint y: 731, endPoint x: 1268, endPoint y: 731, distance: 8.0
click at [1268, 731] on div at bounding box center [1276, 734] width 29 height 10
drag, startPoint x: 1288, startPoint y: 730, endPoint x: 1296, endPoint y: 730, distance: 8.0
click at [1296, 730] on span at bounding box center [1293, 734] width 8 height 8
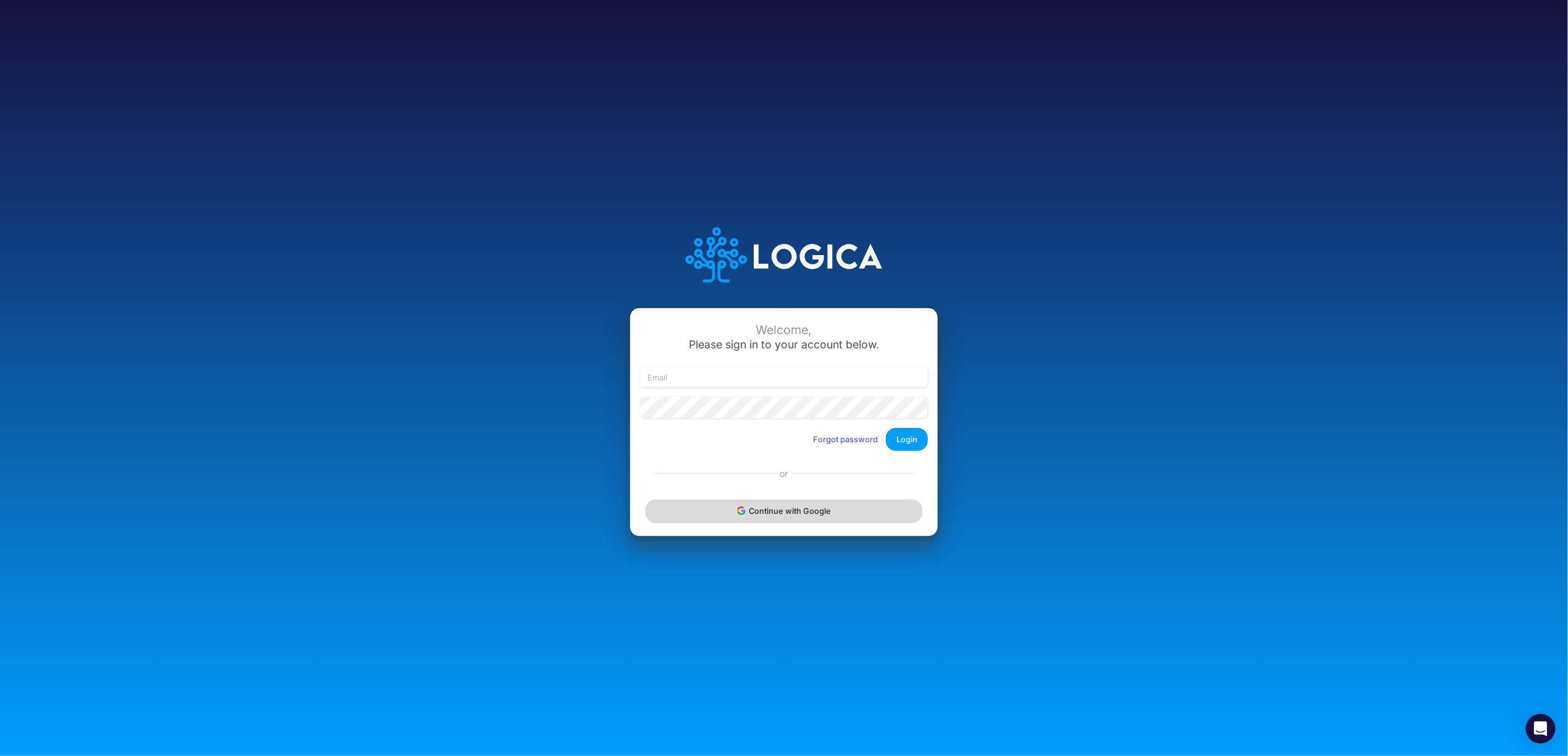
click at [810, 509] on button "Continue with Google" at bounding box center [784, 511] width 277 height 23
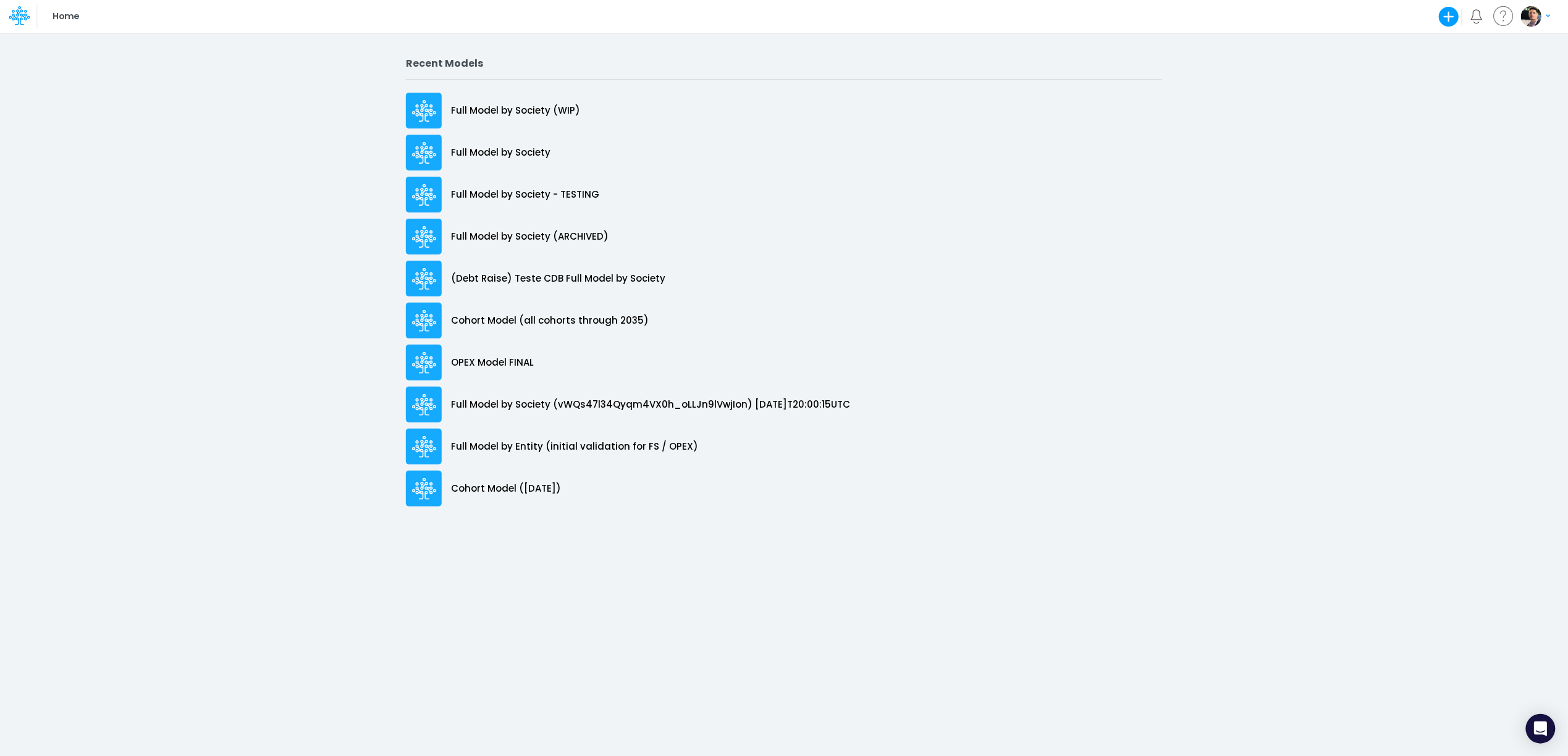
click at [467, 121] on div "Full Model by Society (WIP)" at bounding box center [784, 110] width 756 height 36
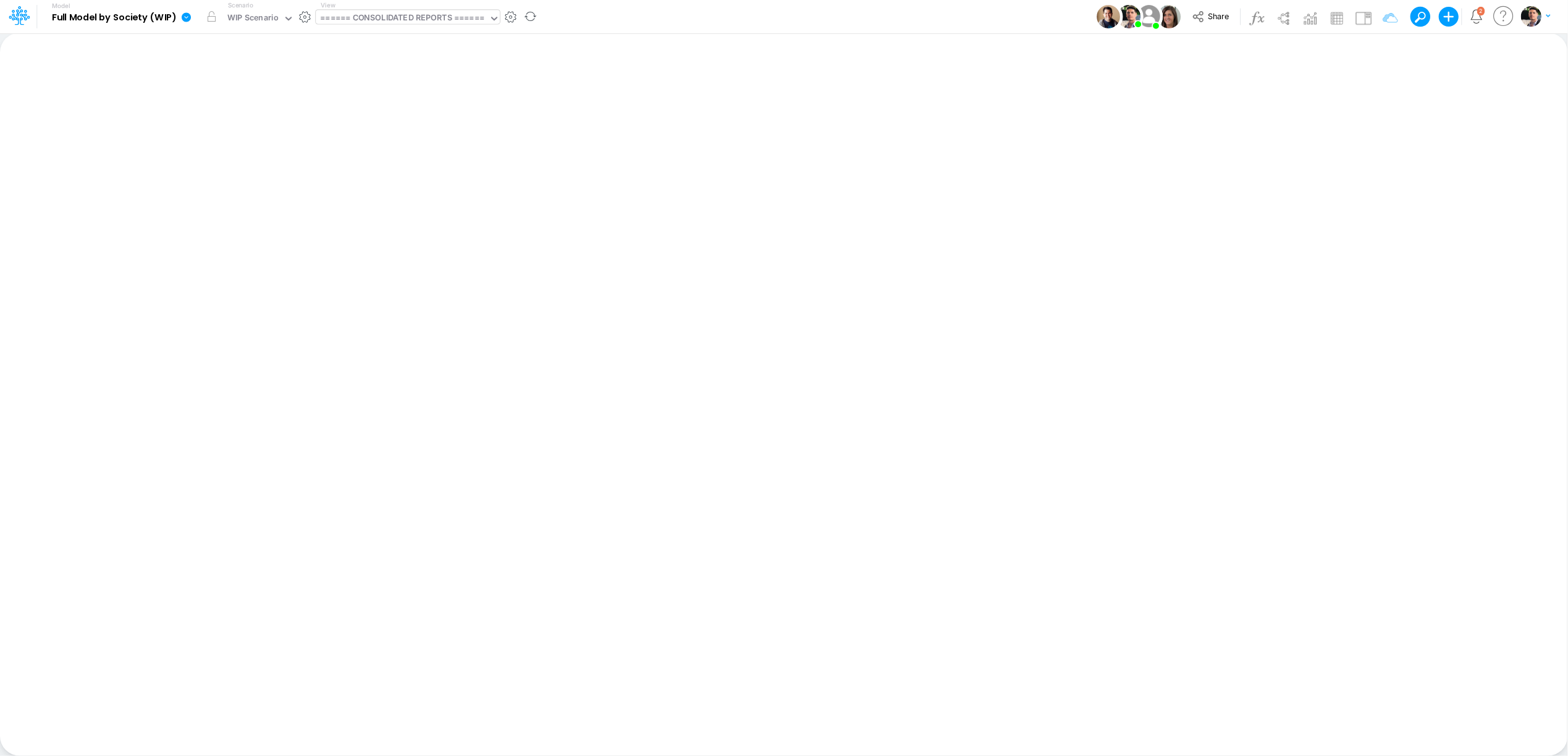
click at [429, 16] on div "====== CONSOLIDATED REPORTS ======" at bounding box center [402, 19] width 164 height 14
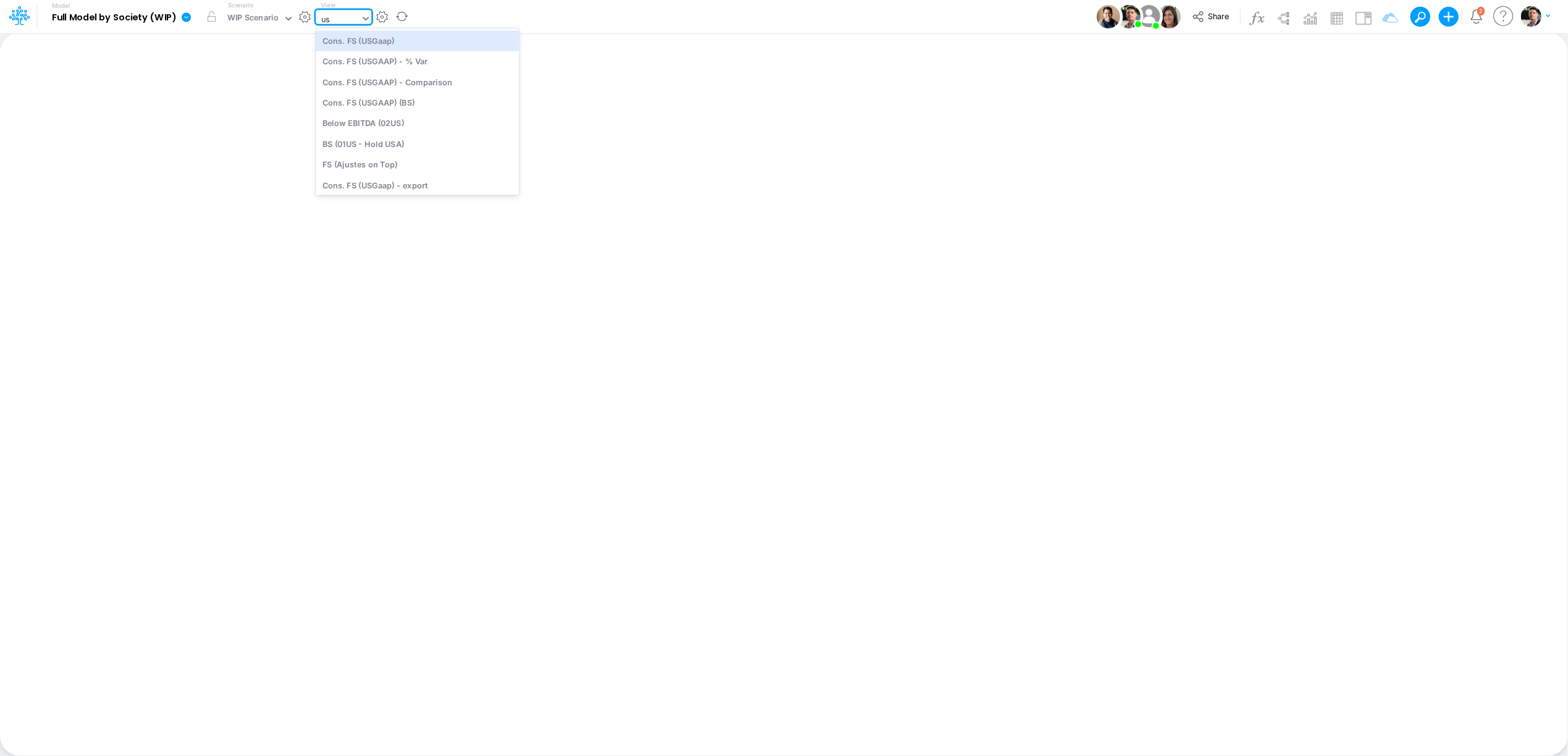
type input "u"
type input "finan"
click at [389, 85] on div "Financial Statements" at bounding box center [405, 81] width 181 height 20
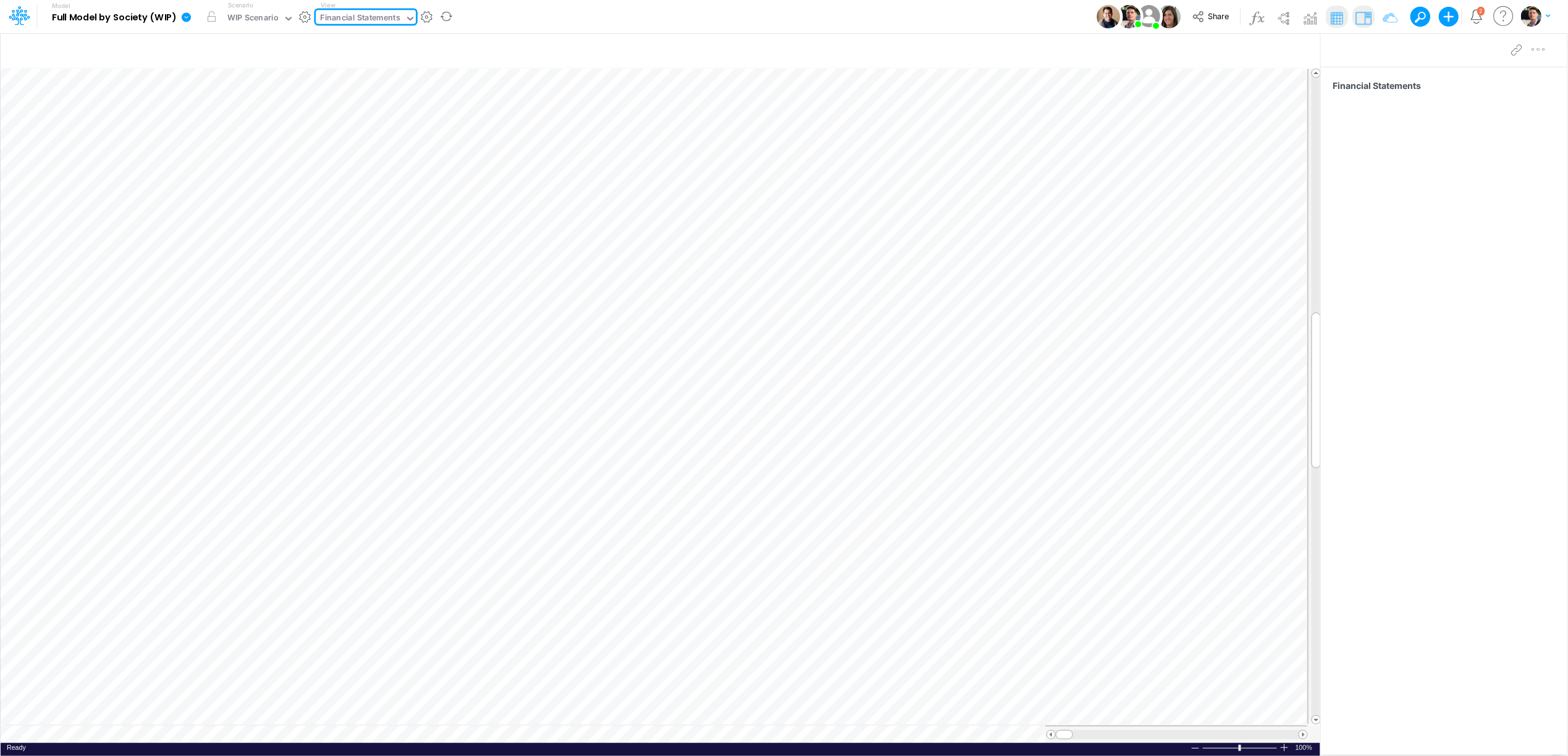
click at [1357, 21] on img at bounding box center [1363, 18] width 19 height 19
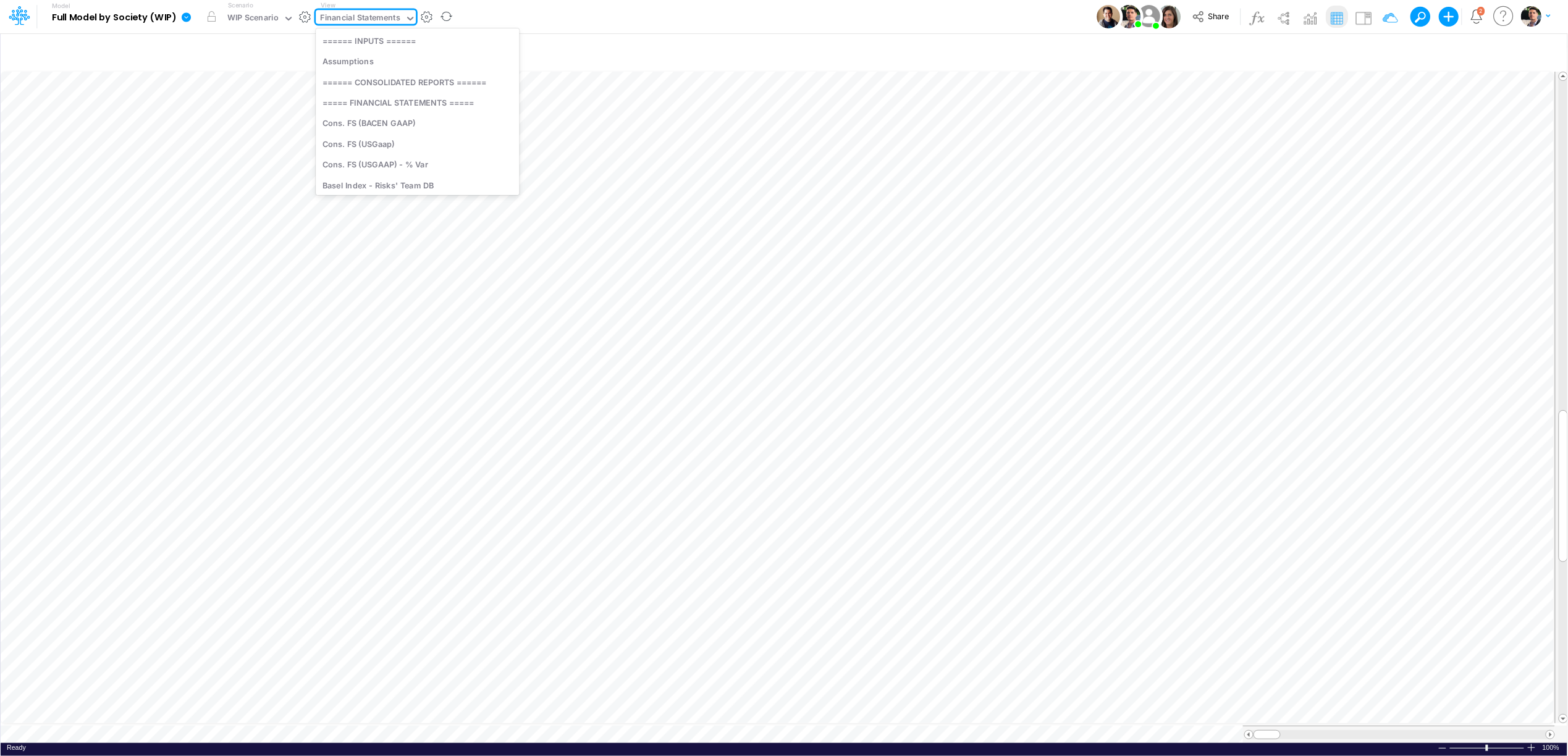
click at [381, 21] on div "Financial Statements" at bounding box center [360, 19] width 80 height 14
click at [401, 141] on div "Cons. FS (USGaap)" at bounding box center [417, 143] width 204 height 20
type input "Consolidated FS - USGAAP"
click at [1564, 696] on div at bounding box center [1563, 397] width 10 height 633
click at [1563, 696] on div at bounding box center [1563, 397] width 10 height 633
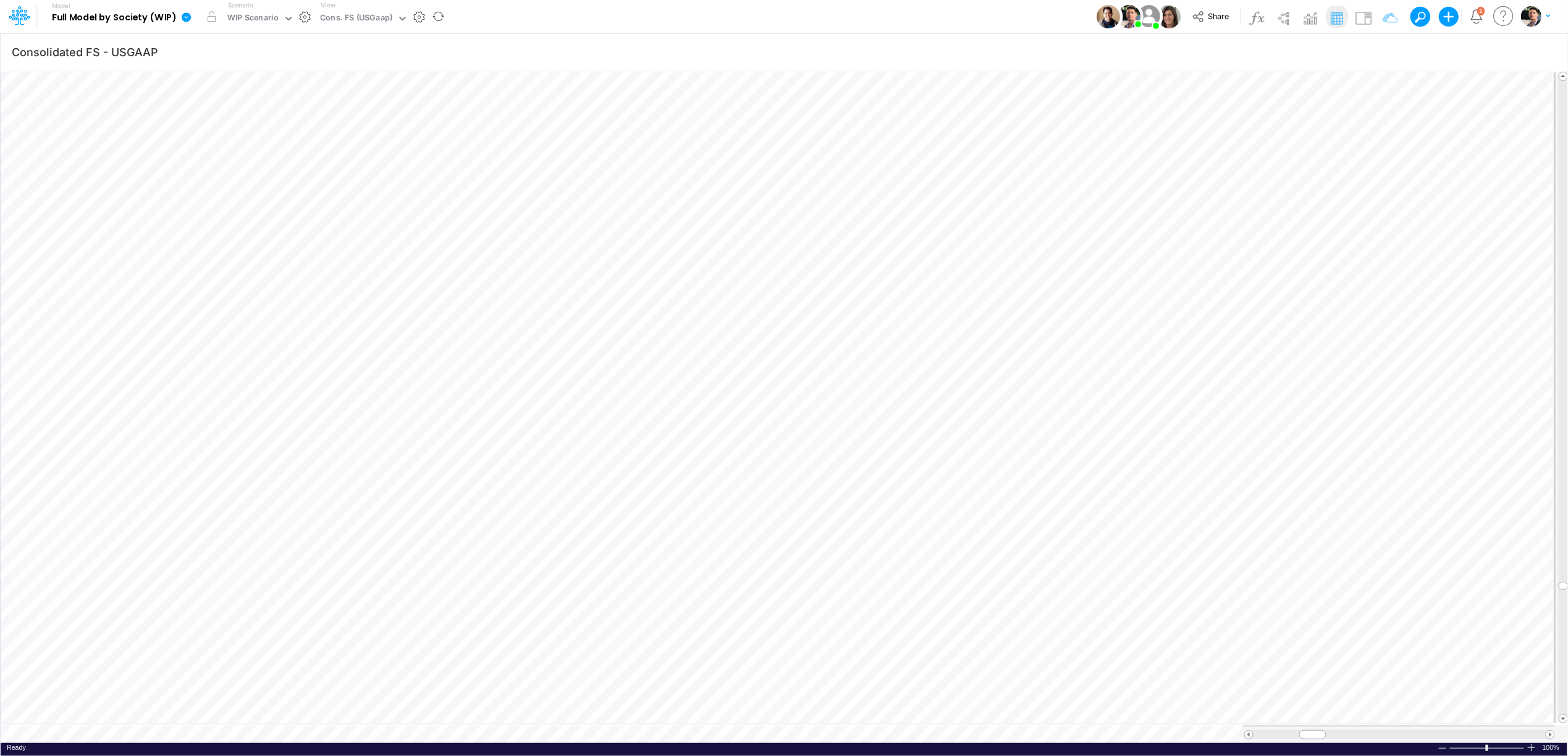
click at [1563, 92] on div at bounding box center [1563, 397] width 10 height 633
click at [1493, 53] on icon "button" at bounding box center [1497, 52] width 19 height 13
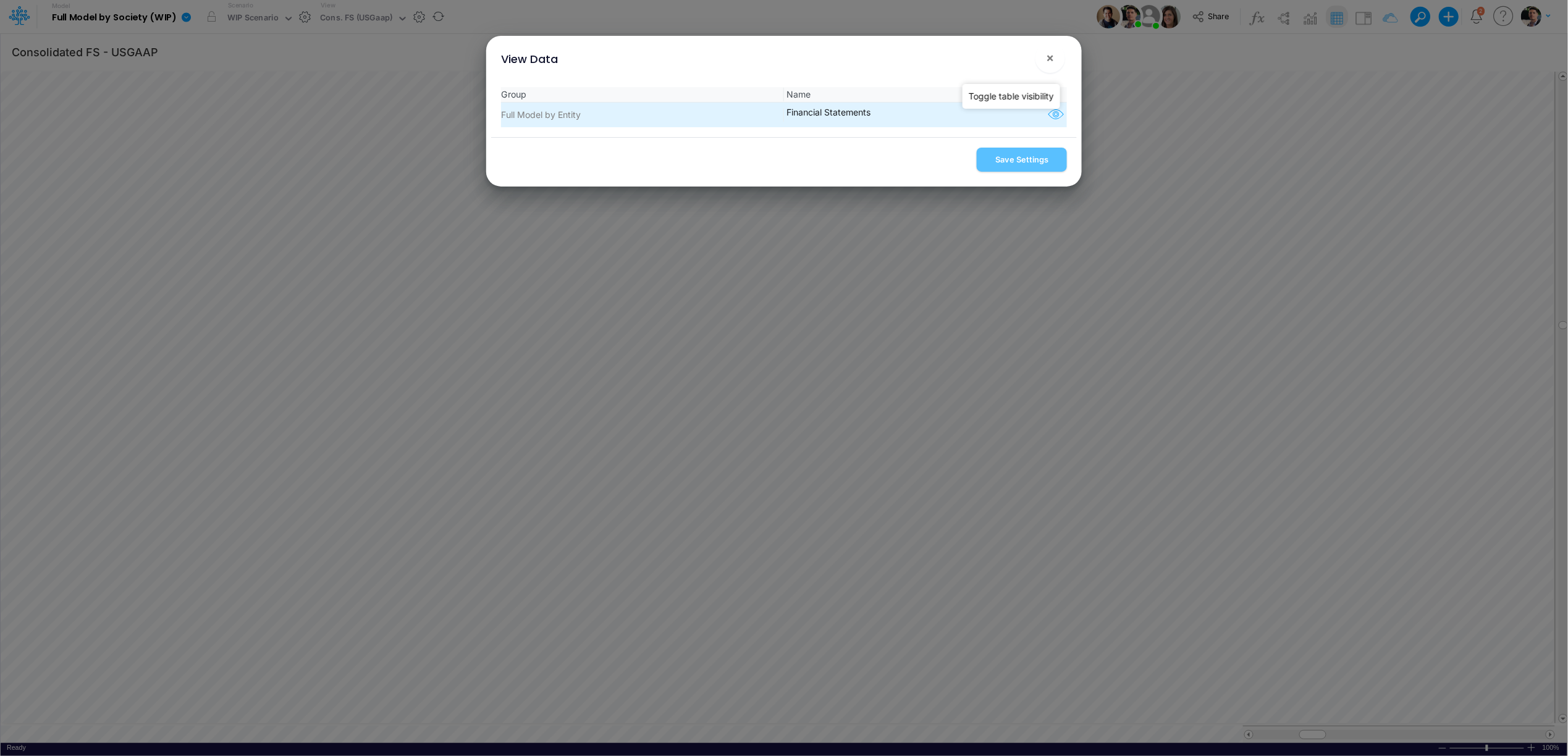
click at [1055, 116] on icon "button" at bounding box center [1056, 115] width 19 height 16
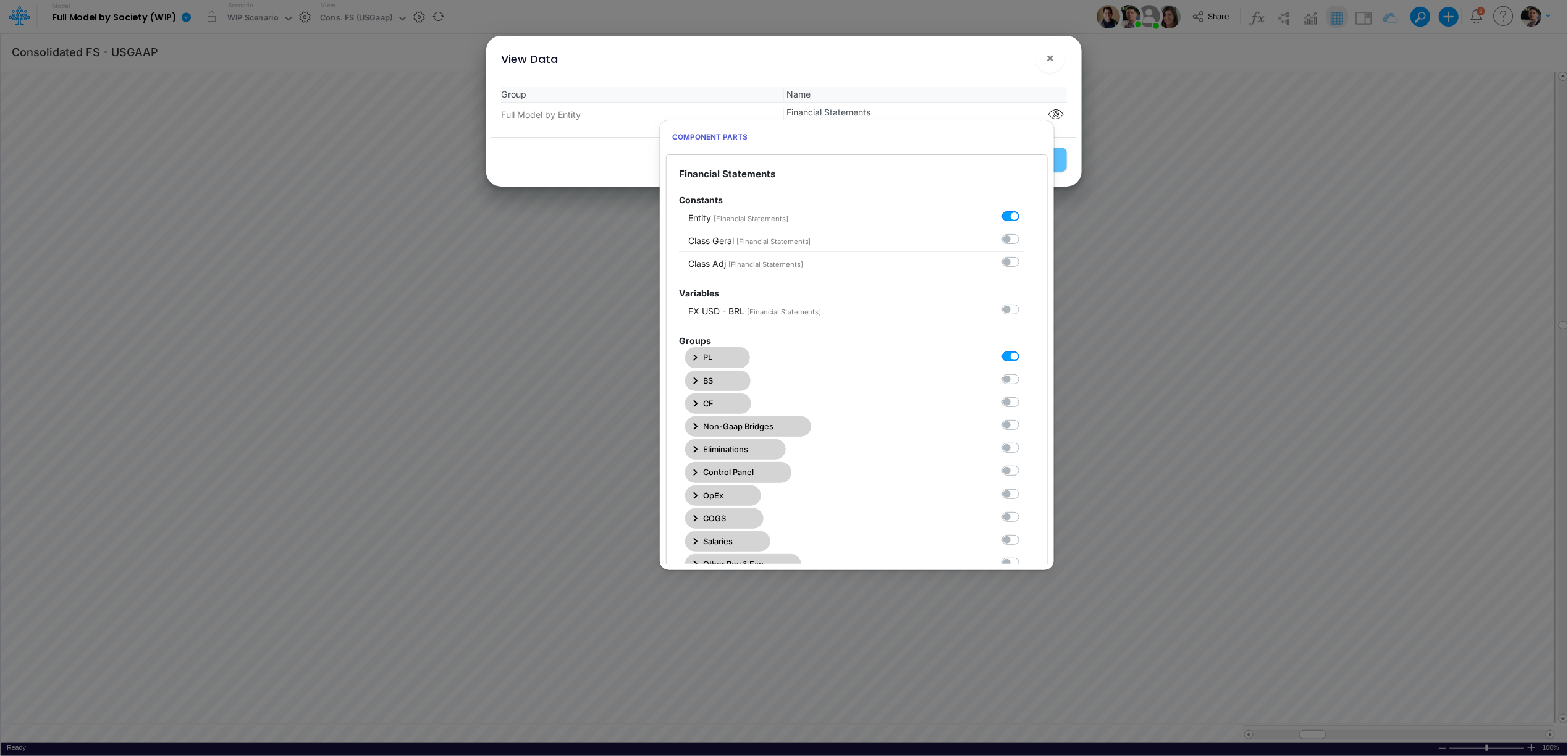
click at [696, 360] on icon "button" at bounding box center [695, 358] width 5 height 8
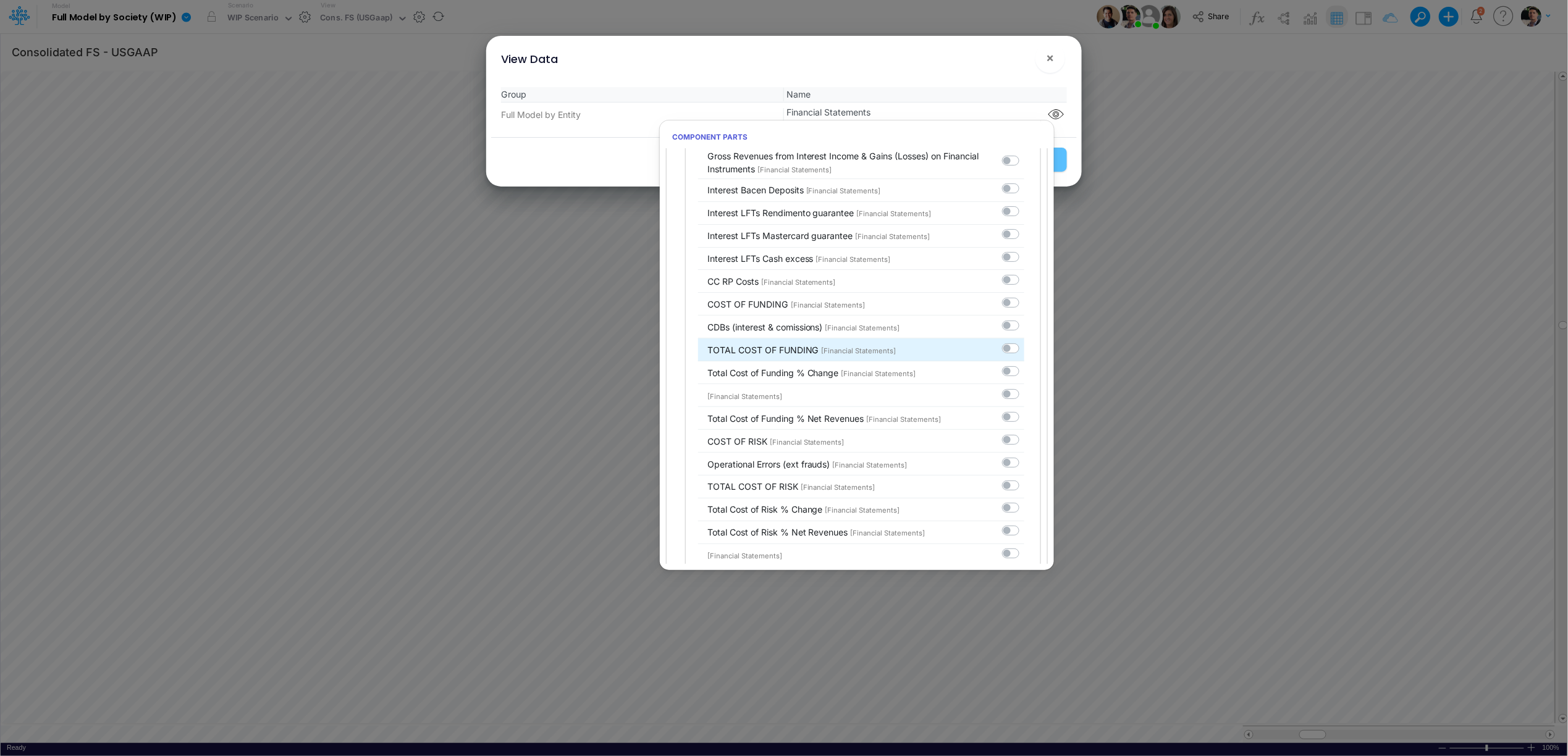
scroll to position [6365, 0]
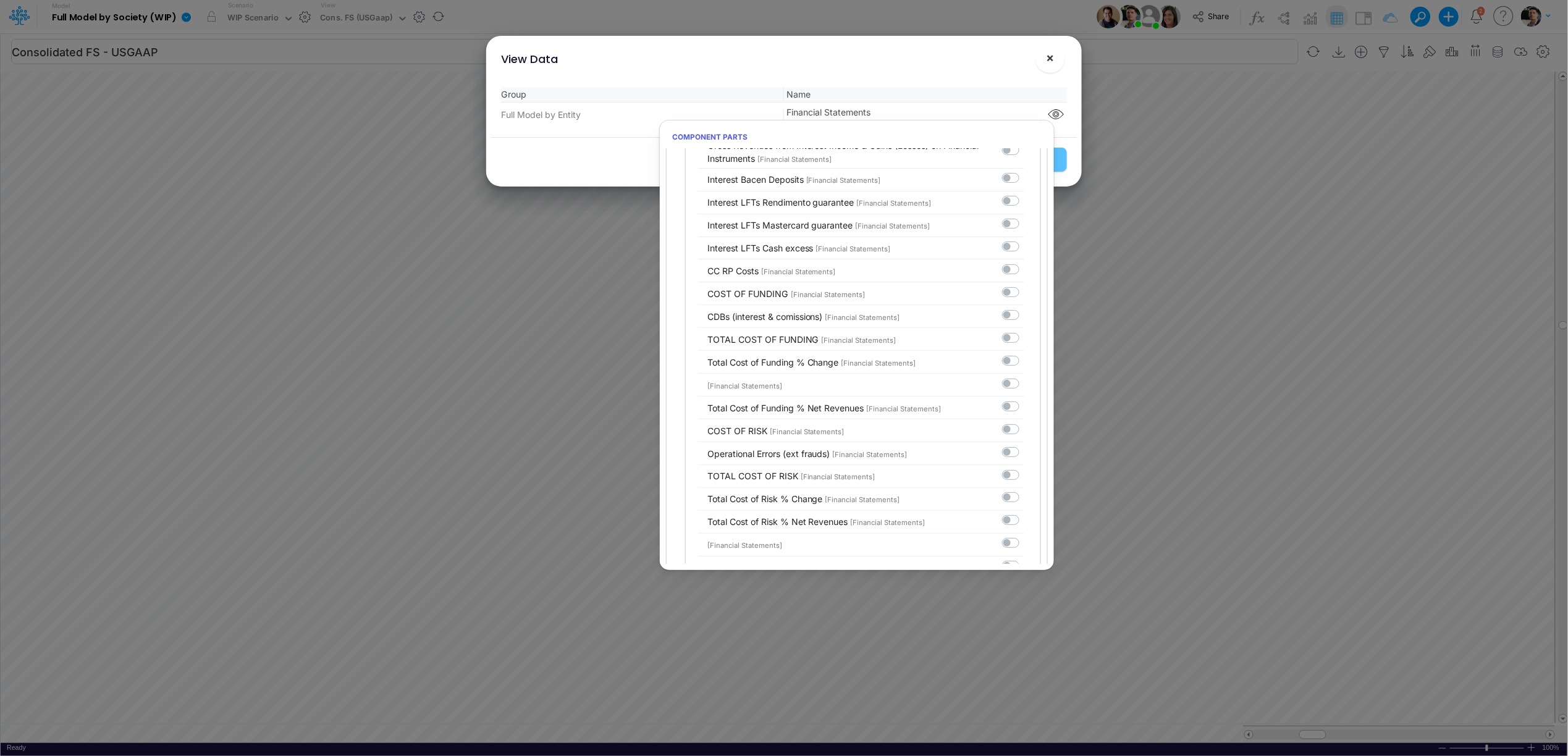
click at [1048, 54] on span "×" at bounding box center [1050, 57] width 8 height 15
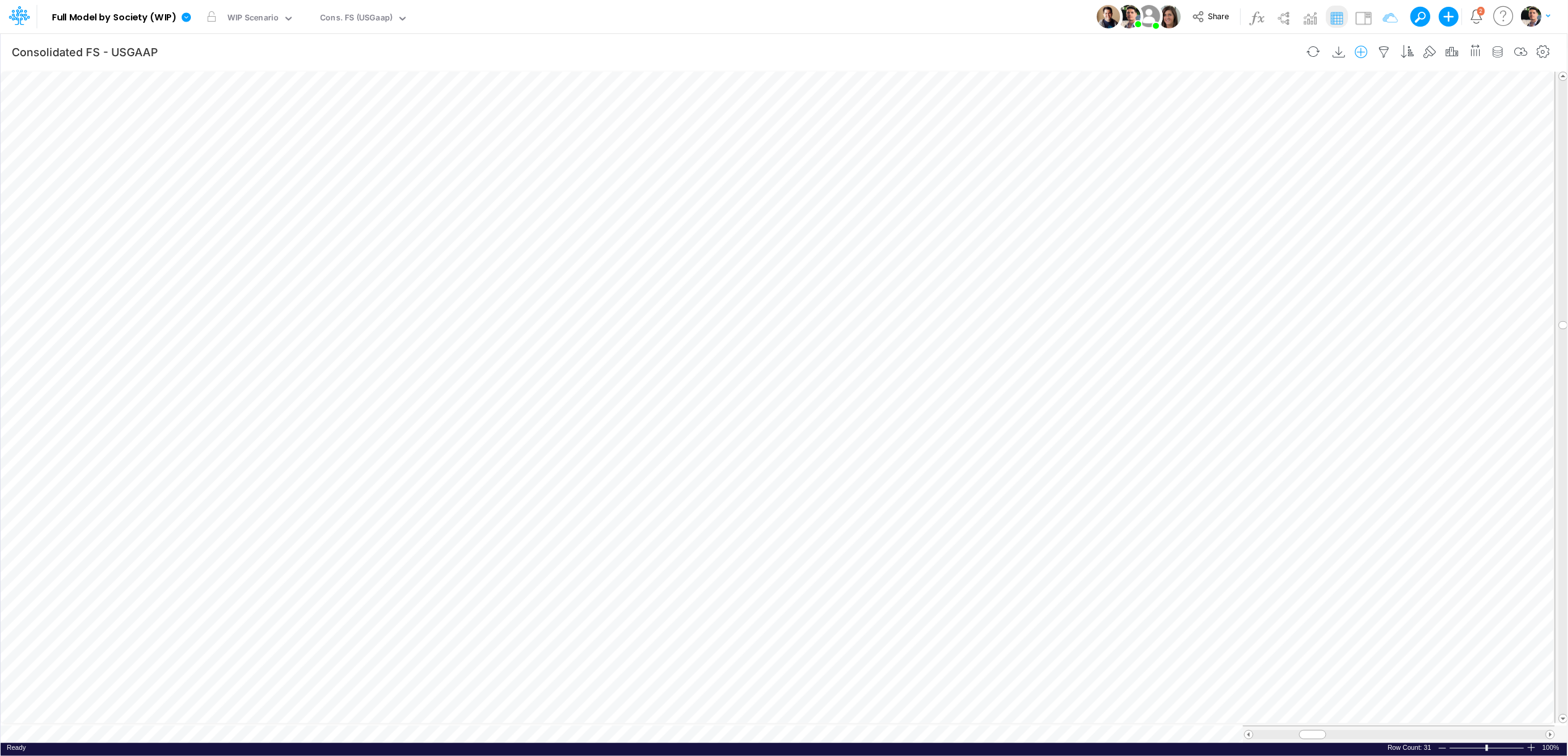
scroll to position [0, 1]
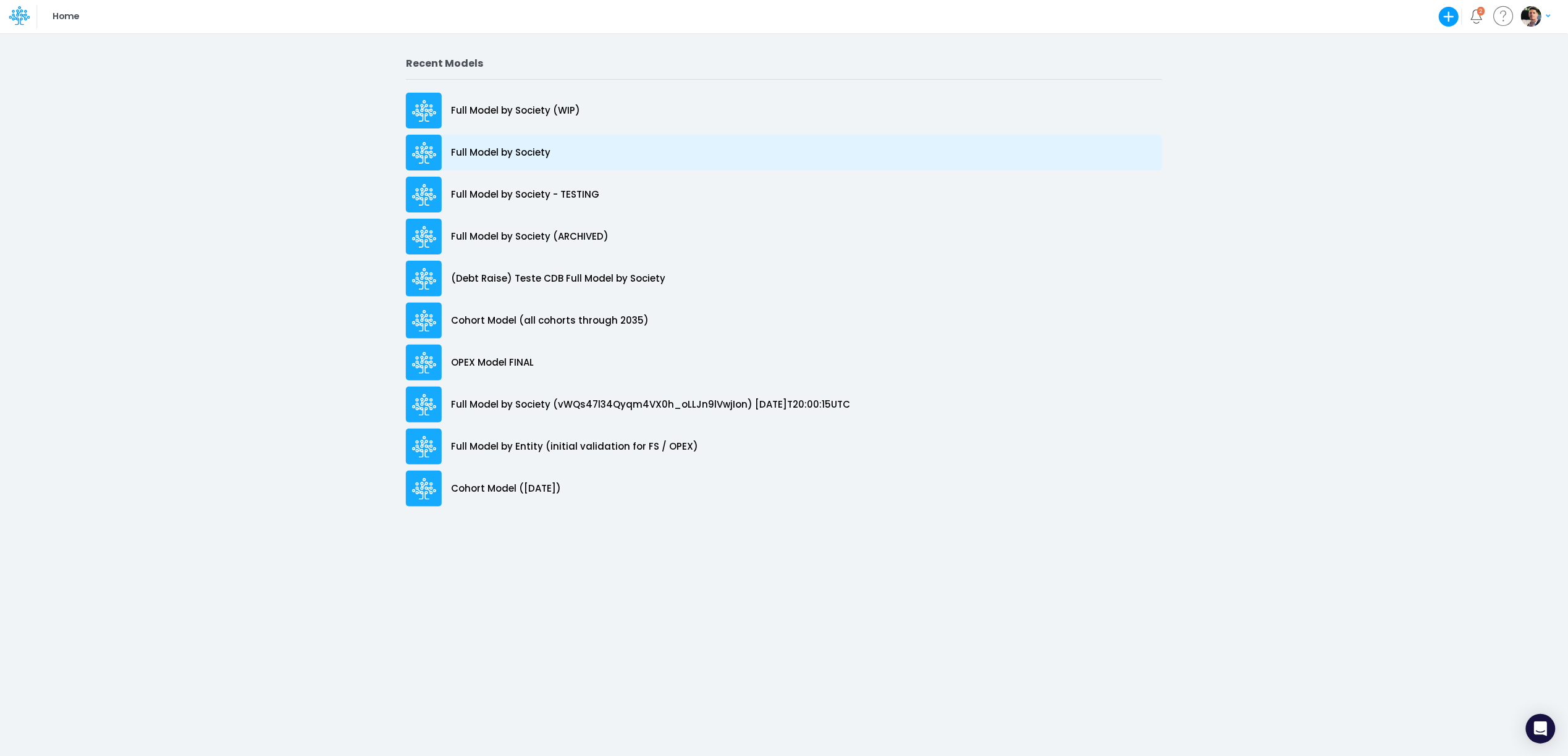
click at [505, 150] on p "Full Model by Society" at bounding box center [501, 152] width 100 height 14
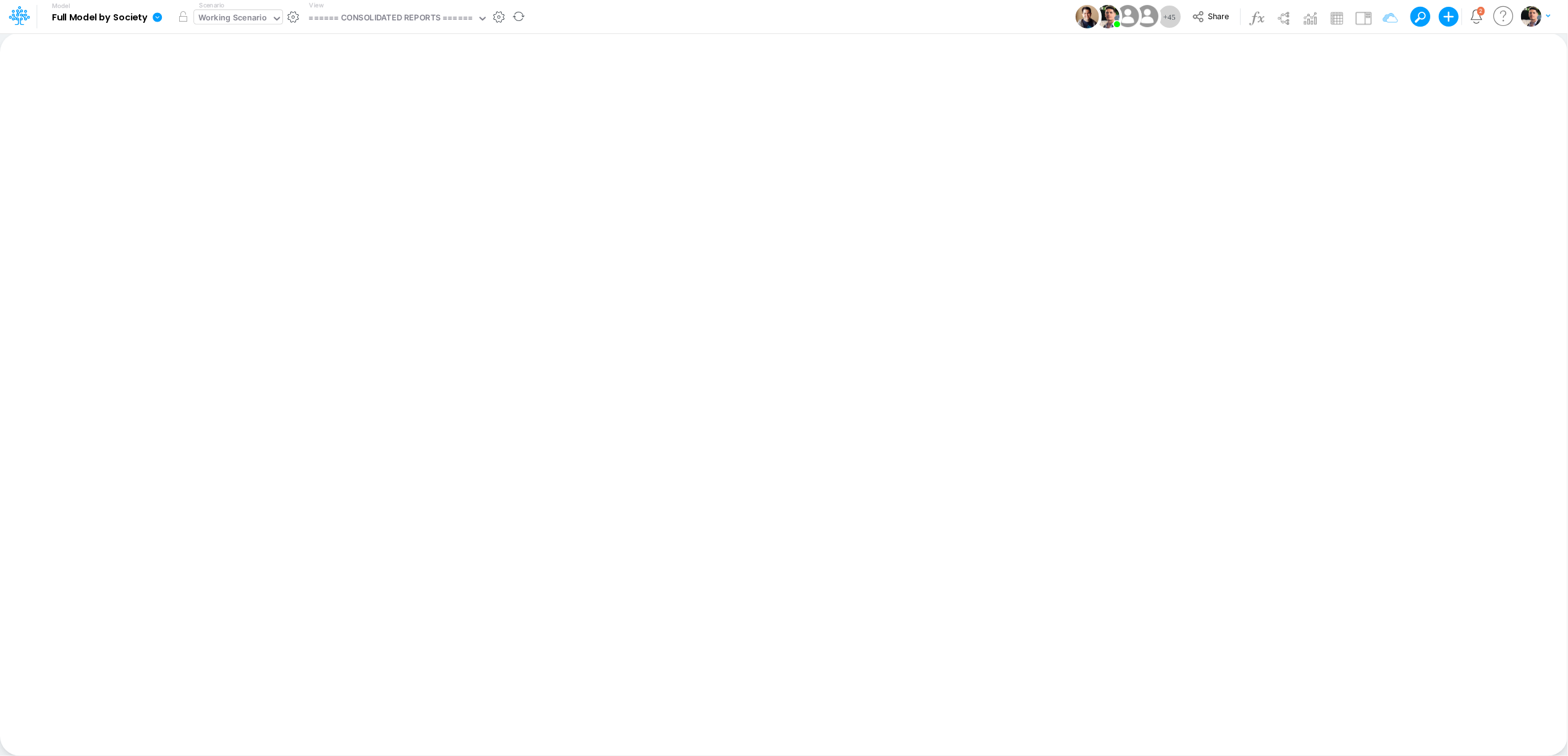
click at [238, 15] on div "Working Scenario" at bounding box center [233, 19] width 69 height 14
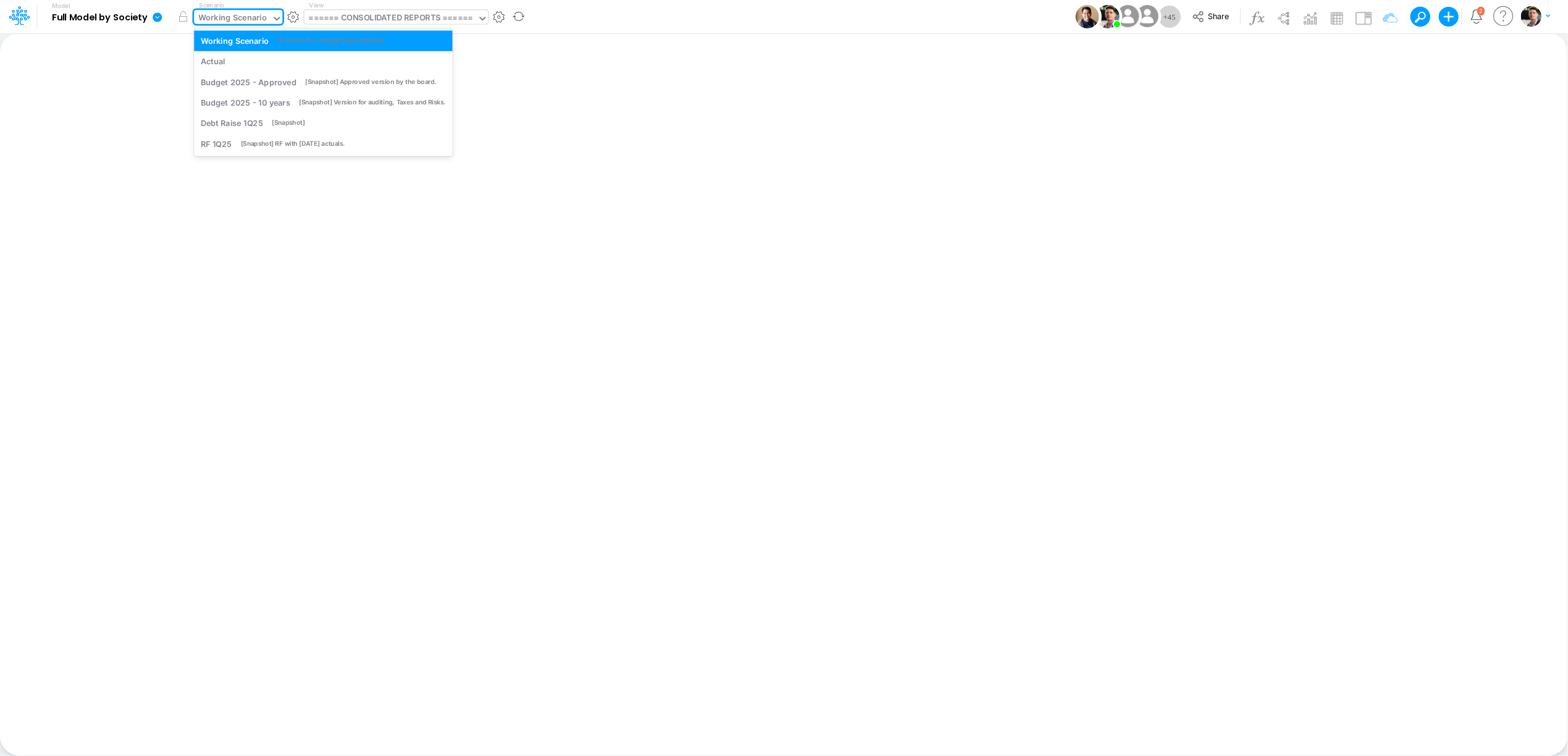
click at [375, 16] on div "====== CONSOLIDATED REPORTS ======" at bounding box center [390, 19] width 164 height 14
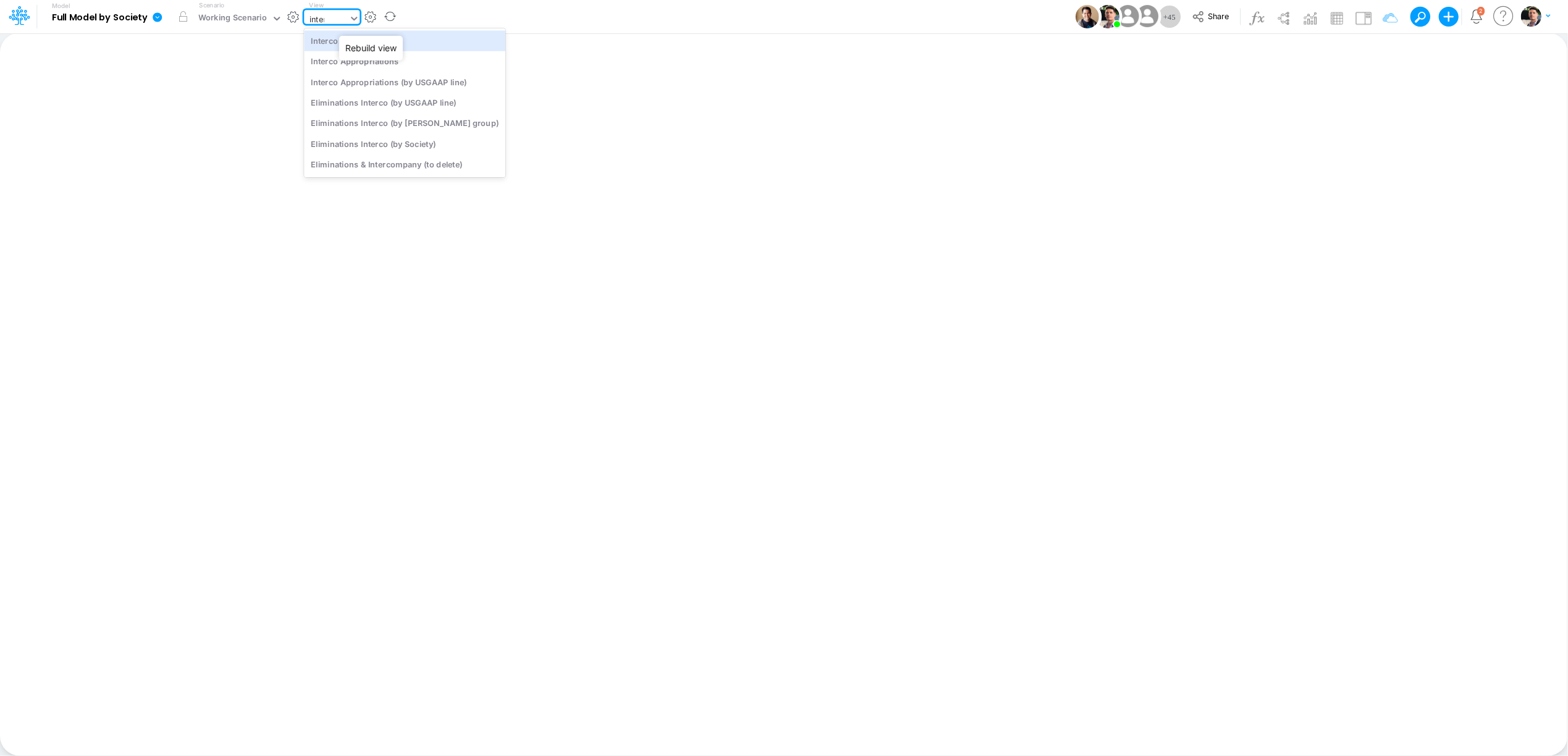
type input "interc"
click at [358, 40] on div "Interco G&A" at bounding box center [405, 40] width 201 height 20
type input "Intercos G&A"
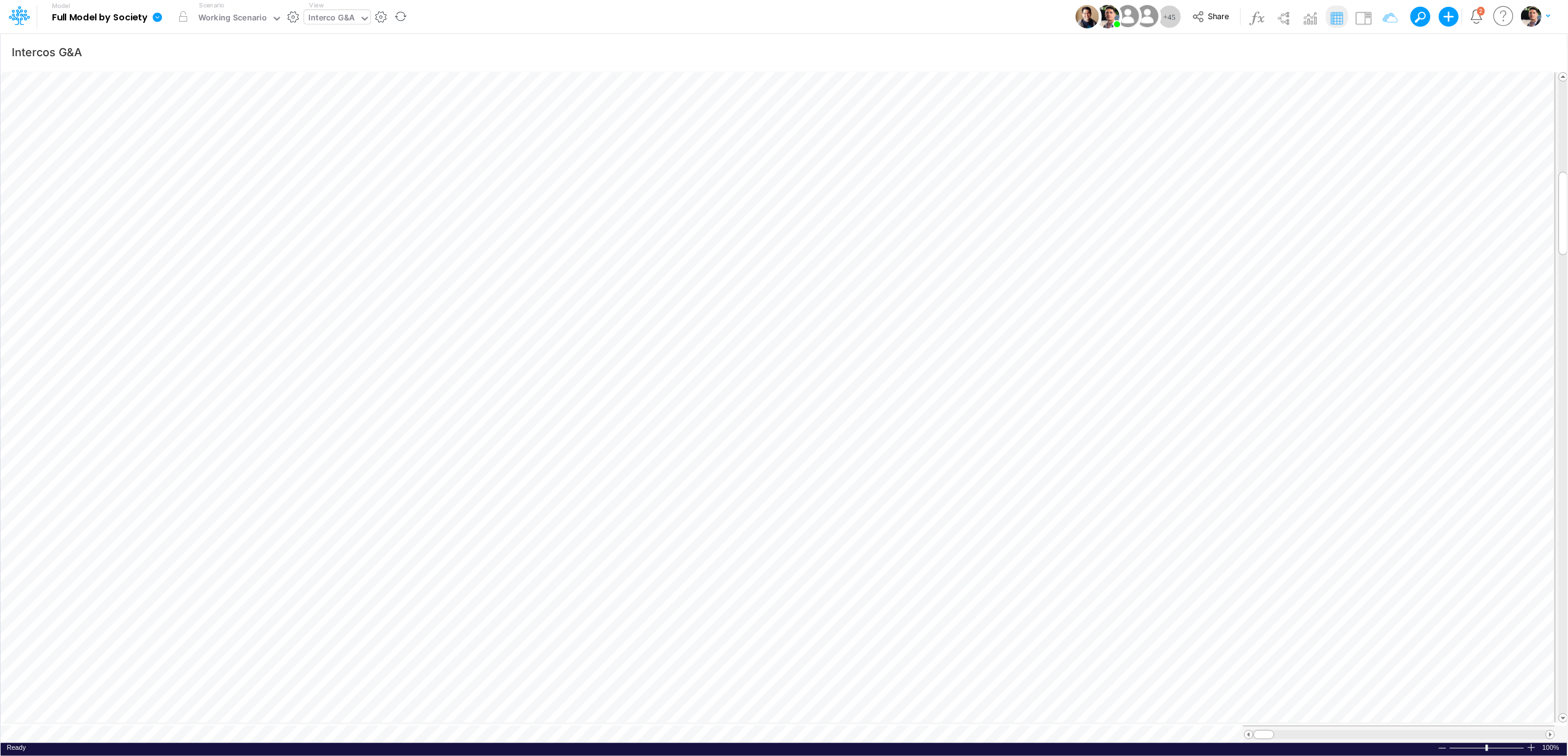
click at [155, 24] on link at bounding box center [160, 17] width 25 height 32
click at [197, 145] on button "Sync Scenarios" at bounding box center [219, 147] width 132 height 19
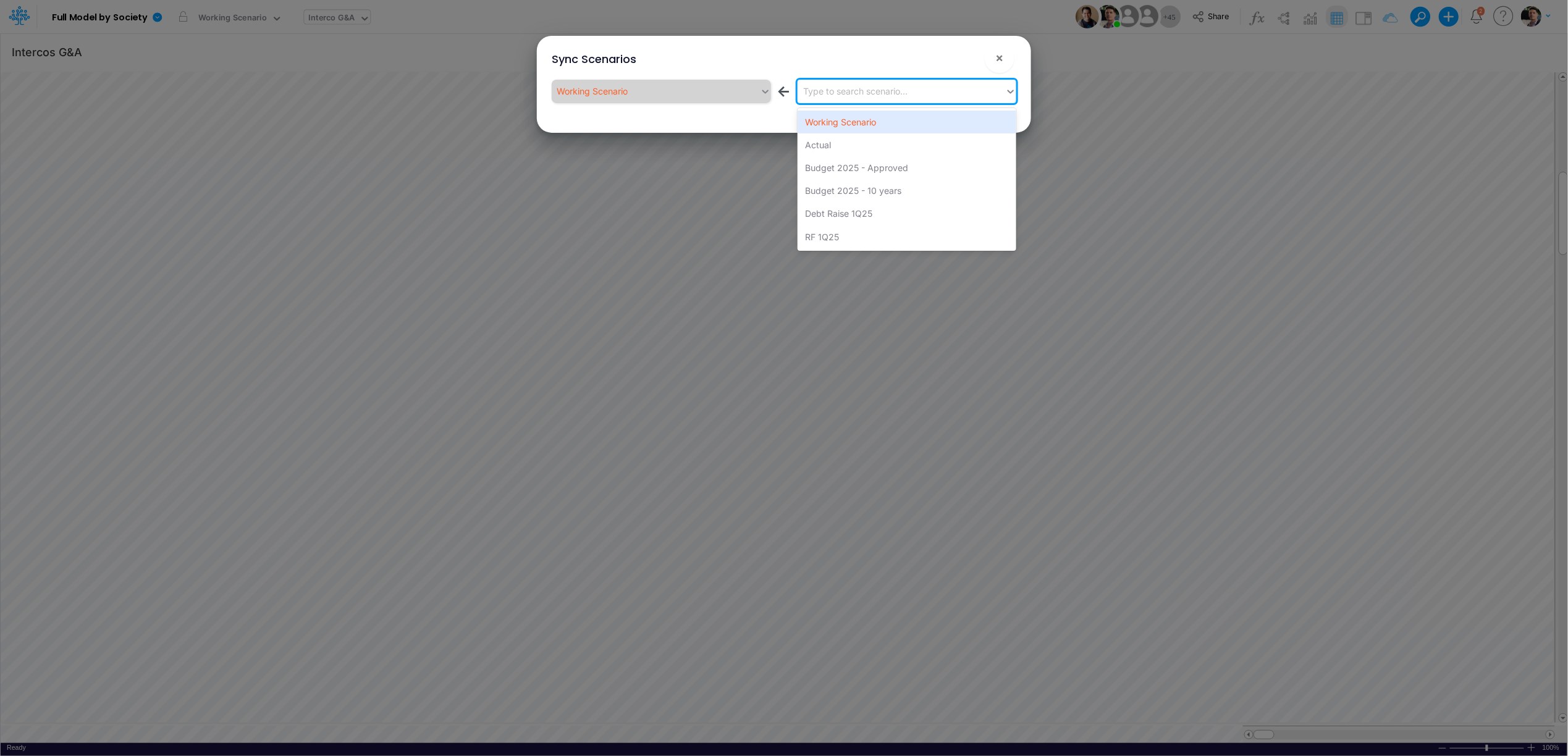
click at [863, 94] on div "Type to search scenario..." at bounding box center [856, 91] width 104 height 13
click at [839, 139] on div "Actual" at bounding box center [907, 145] width 219 height 23
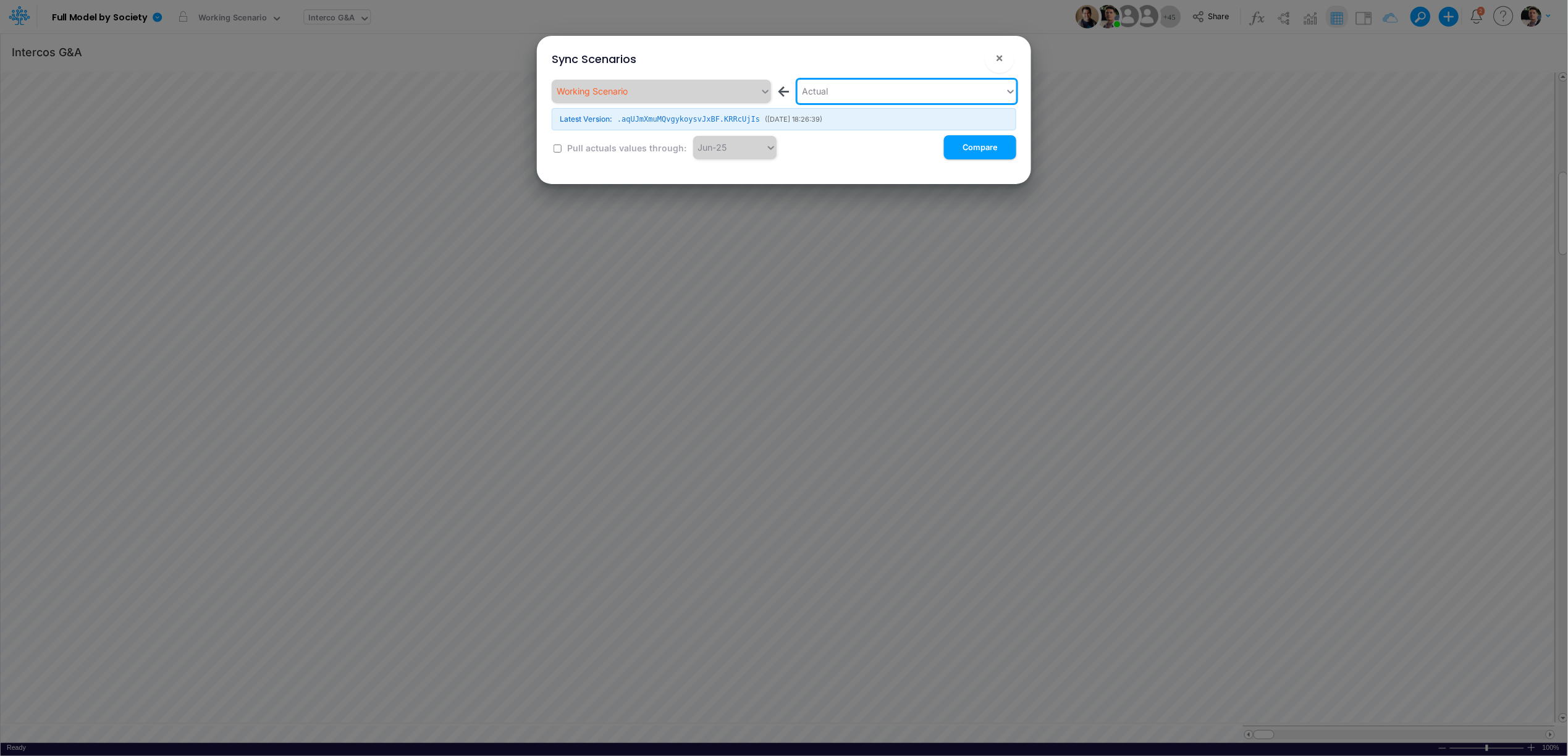
click at [583, 150] on label "Pull actuals values through:" at bounding box center [626, 147] width 121 height 13
click at [554, 148] on input "checkbox" at bounding box center [557, 148] width 8 height 8
checkbox input "true"
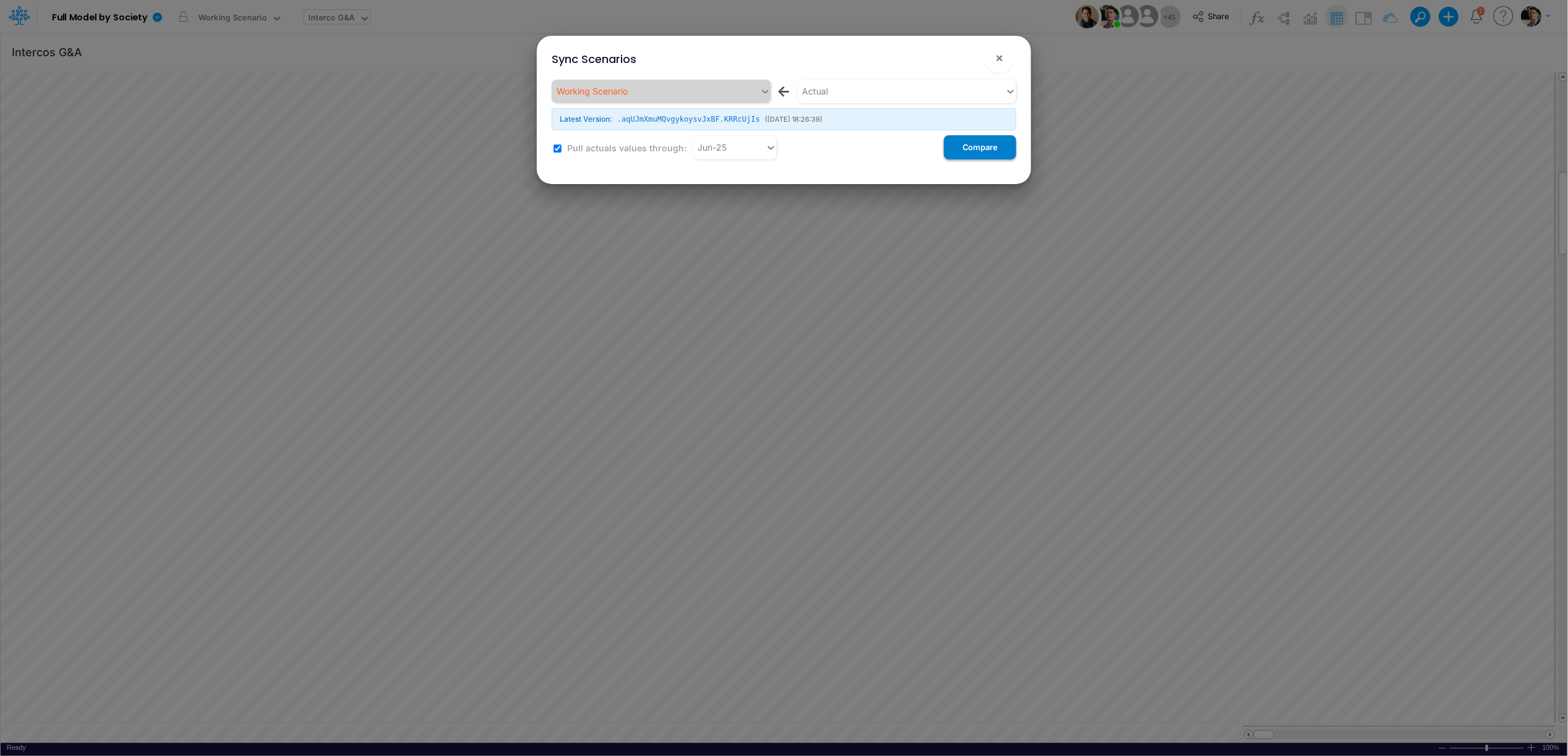
click at [998, 151] on button "Compare" at bounding box center [980, 146] width 72 height 24
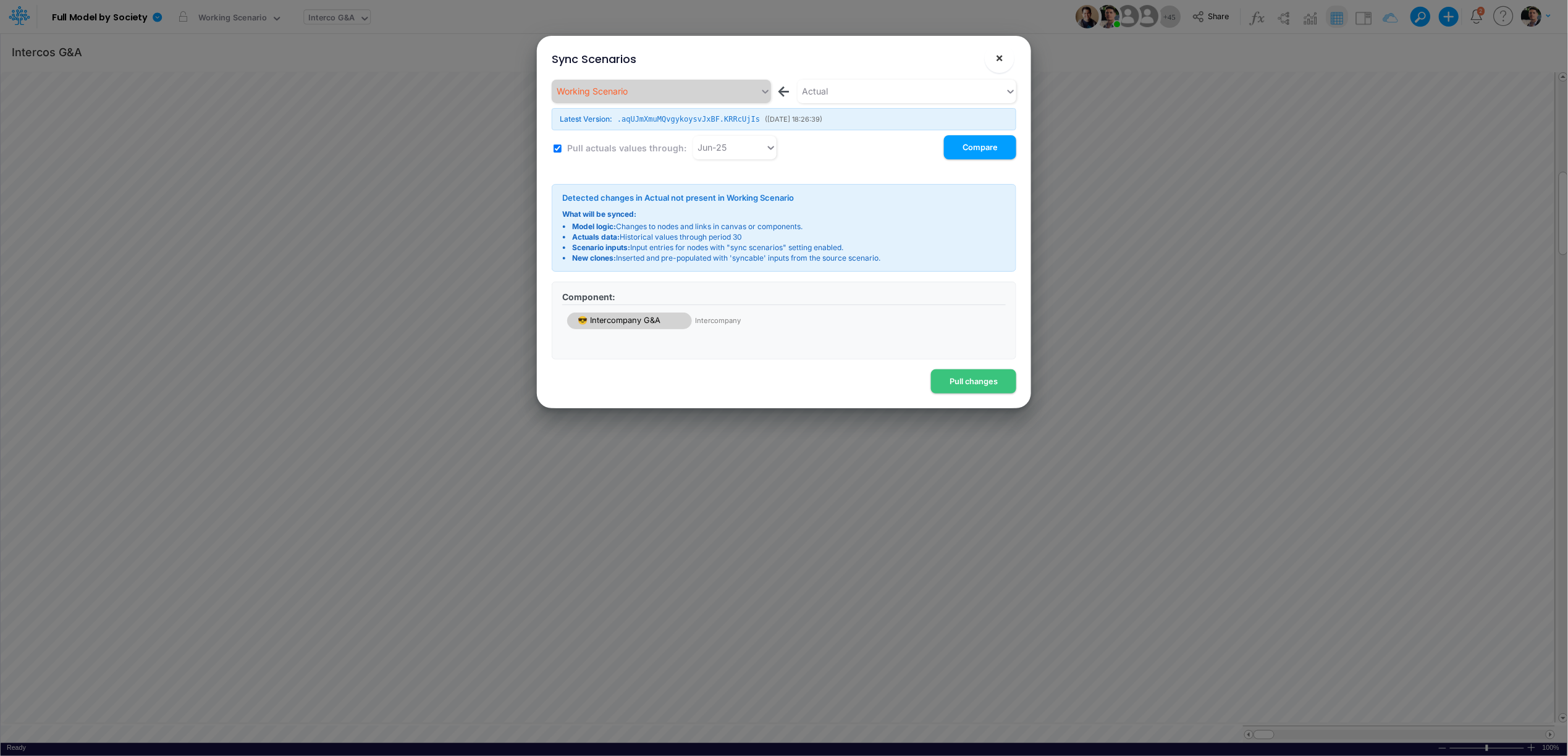
click at [1000, 61] on span "×" at bounding box center [1000, 57] width 8 height 15
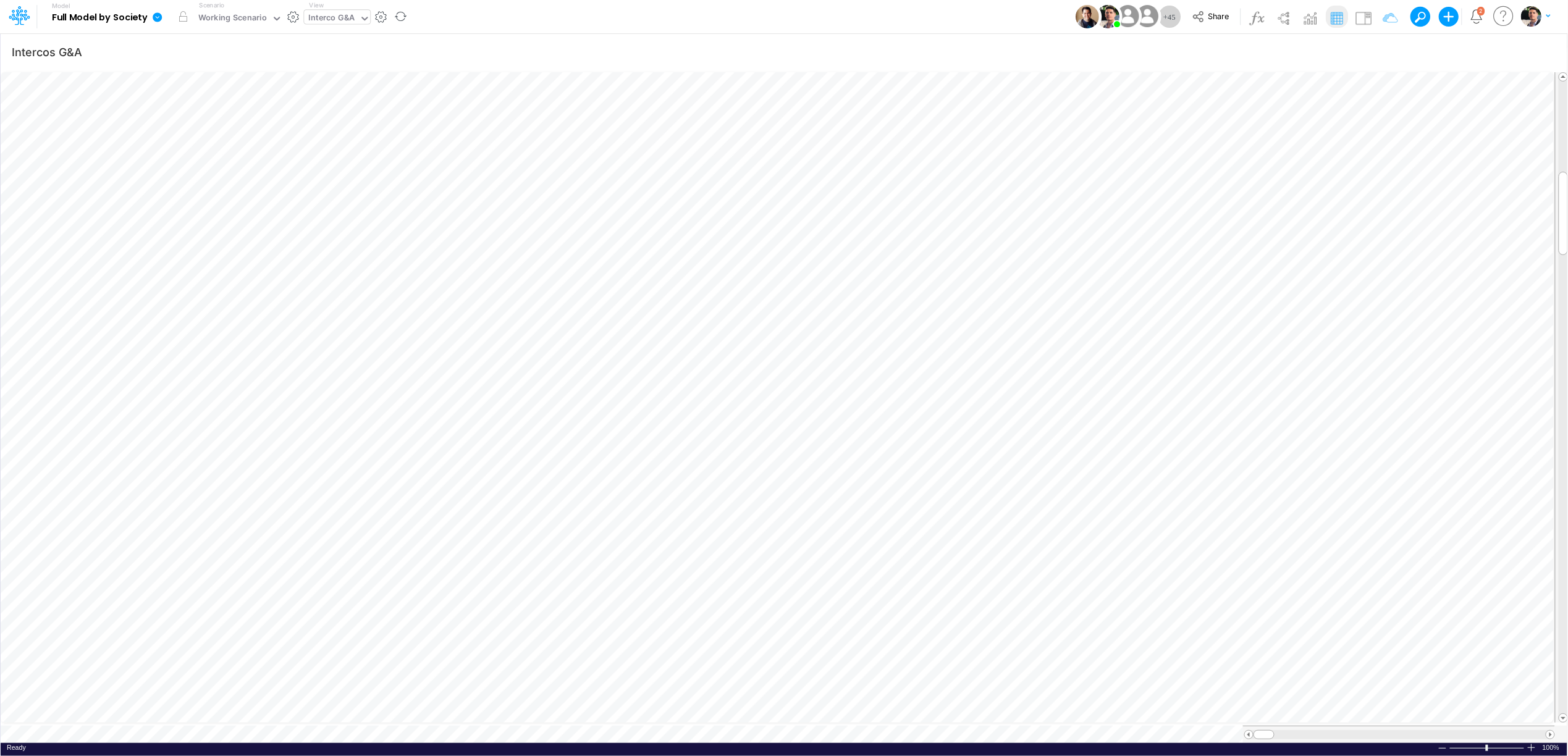
click at [162, 16] on icon at bounding box center [157, 17] width 11 height 11
click at [224, 15] on div "Working Scenario" at bounding box center [233, 19] width 69 height 14
click at [233, 19] on div "Working Scenario" at bounding box center [233, 19] width 69 height 14
click at [169, 16] on link at bounding box center [160, 17] width 25 height 32
click at [207, 144] on button "Sync Scenarios" at bounding box center [219, 147] width 132 height 19
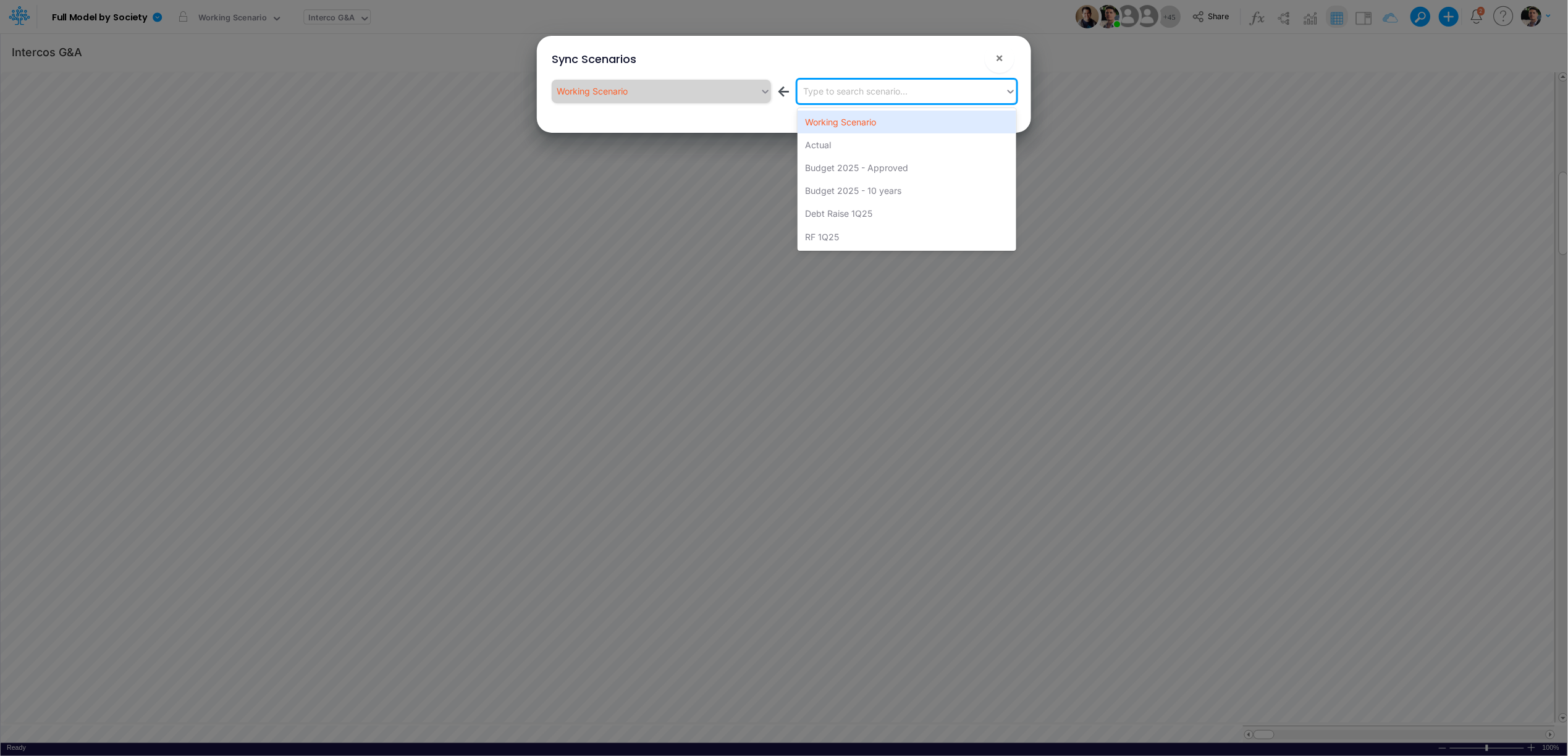
click at [829, 88] on div "Type to search scenario..." at bounding box center [856, 91] width 104 height 13
click at [825, 137] on div "Actual" at bounding box center [907, 145] width 219 height 23
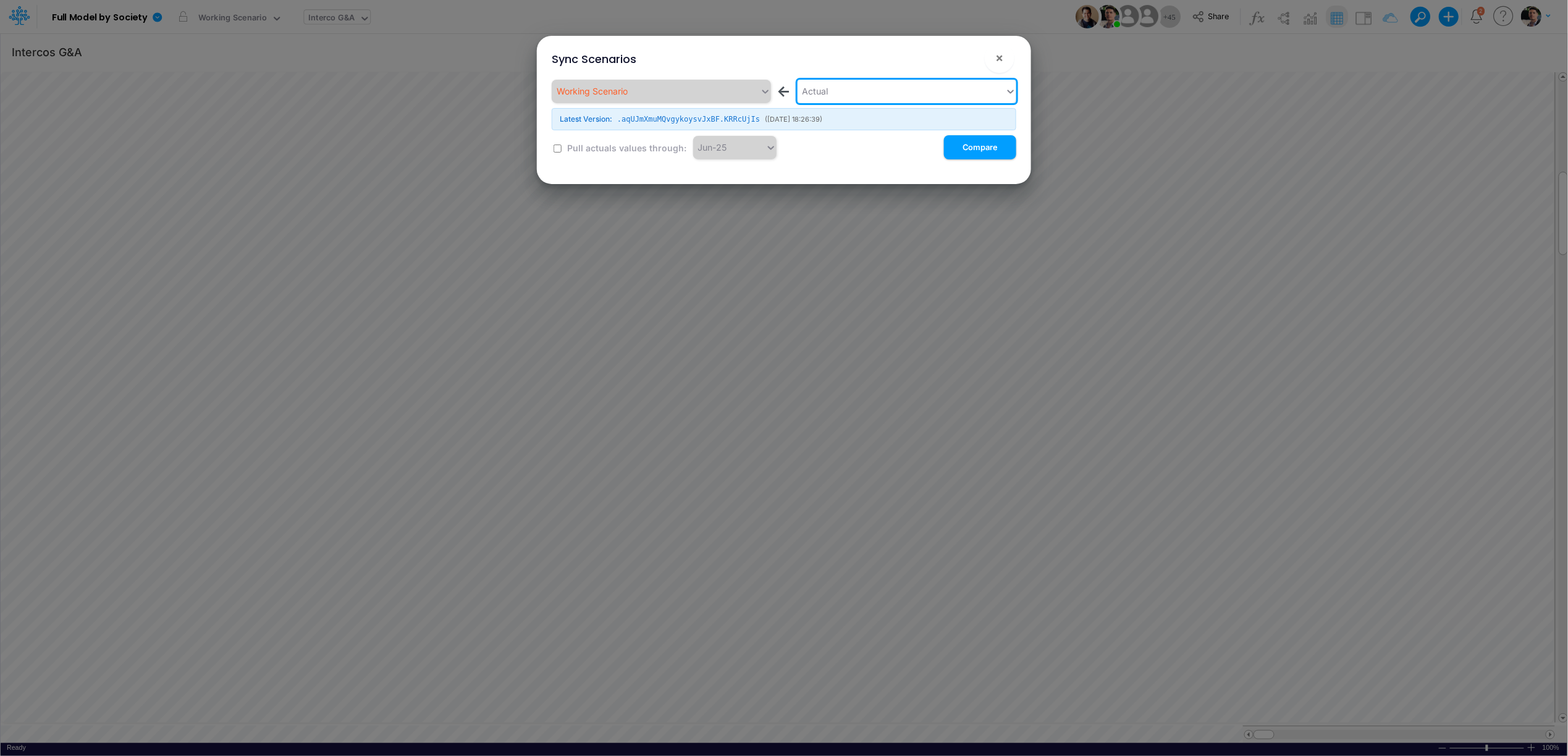
click at [574, 145] on label "Pull actuals values through:" at bounding box center [626, 147] width 121 height 13
click at [552, 150] on div "Working Scenario ← Actual Latest Version: .aqUJmXmuMQvgykoysvJxBF.KRRcUjIs ( [D…" at bounding box center [784, 119] width 464 height 79
click at [557, 148] on input "checkbox" at bounding box center [557, 148] width 8 height 8
checkbox input "true"
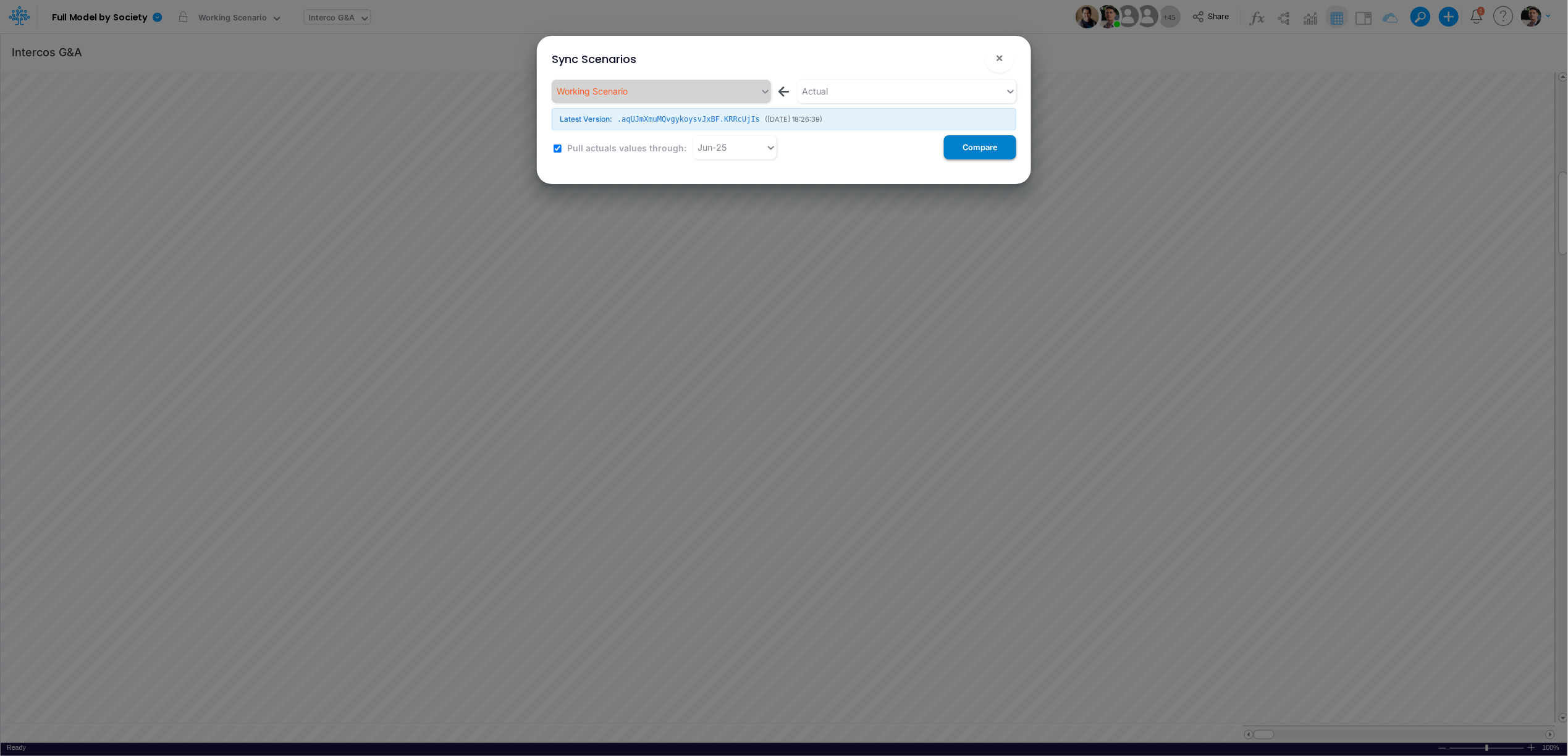
click at [980, 151] on button "Compare" at bounding box center [980, 146] width 72 height 24
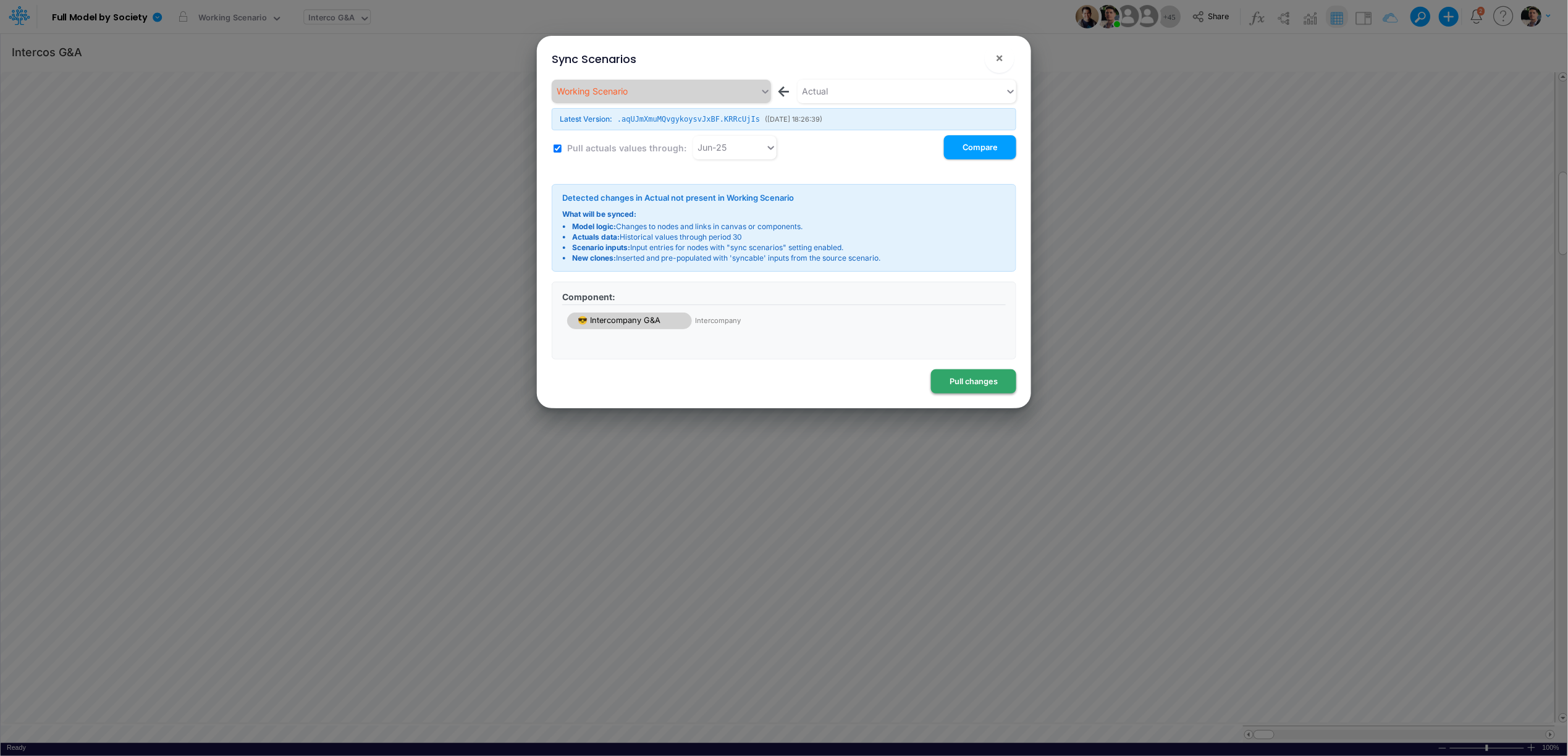
click at [969, 384] on button "Pull changes" at bounding box center [973, 381] width 85 height 24
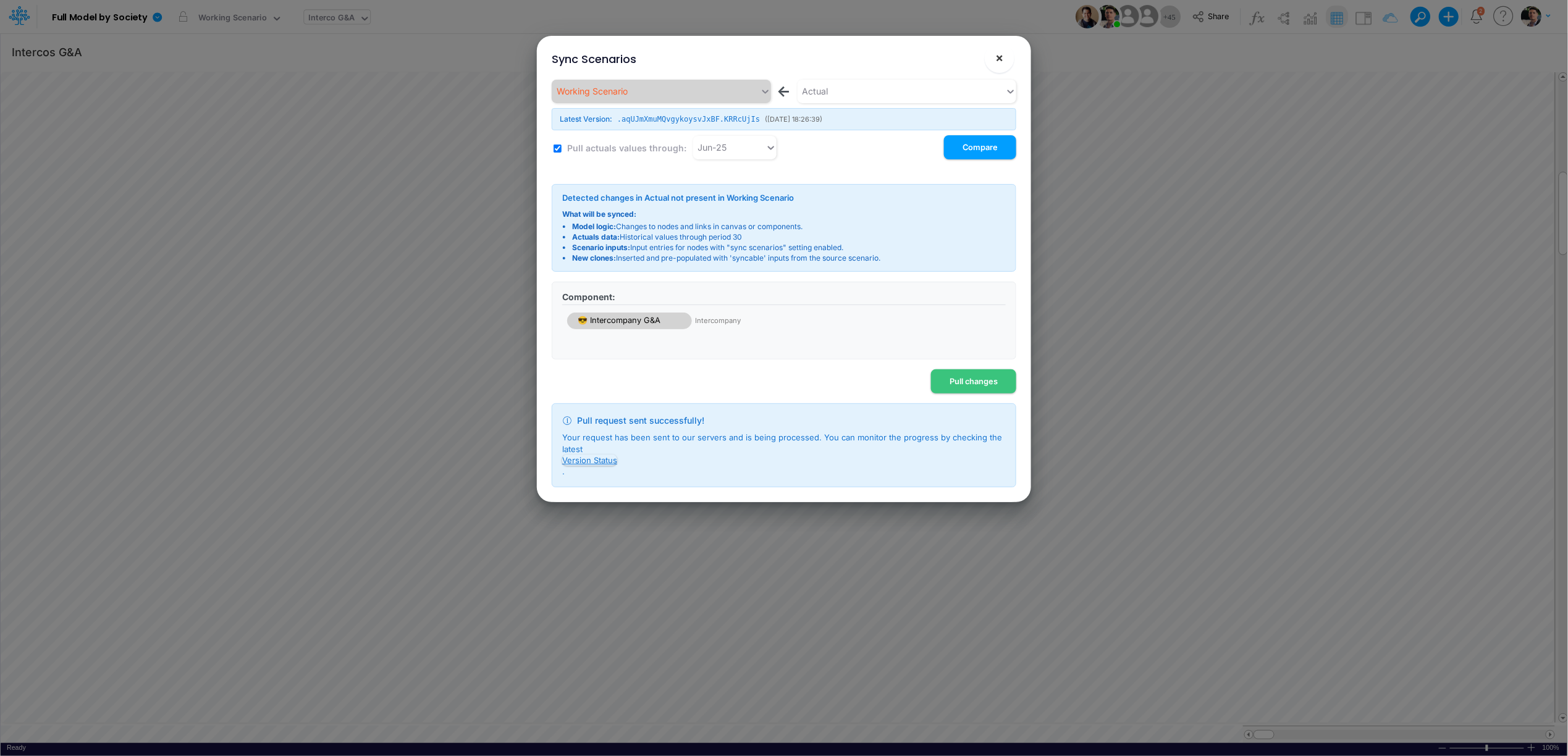
click at [1007, 69] on button "×" at bounding box center [1000, 58] width 30 height 30
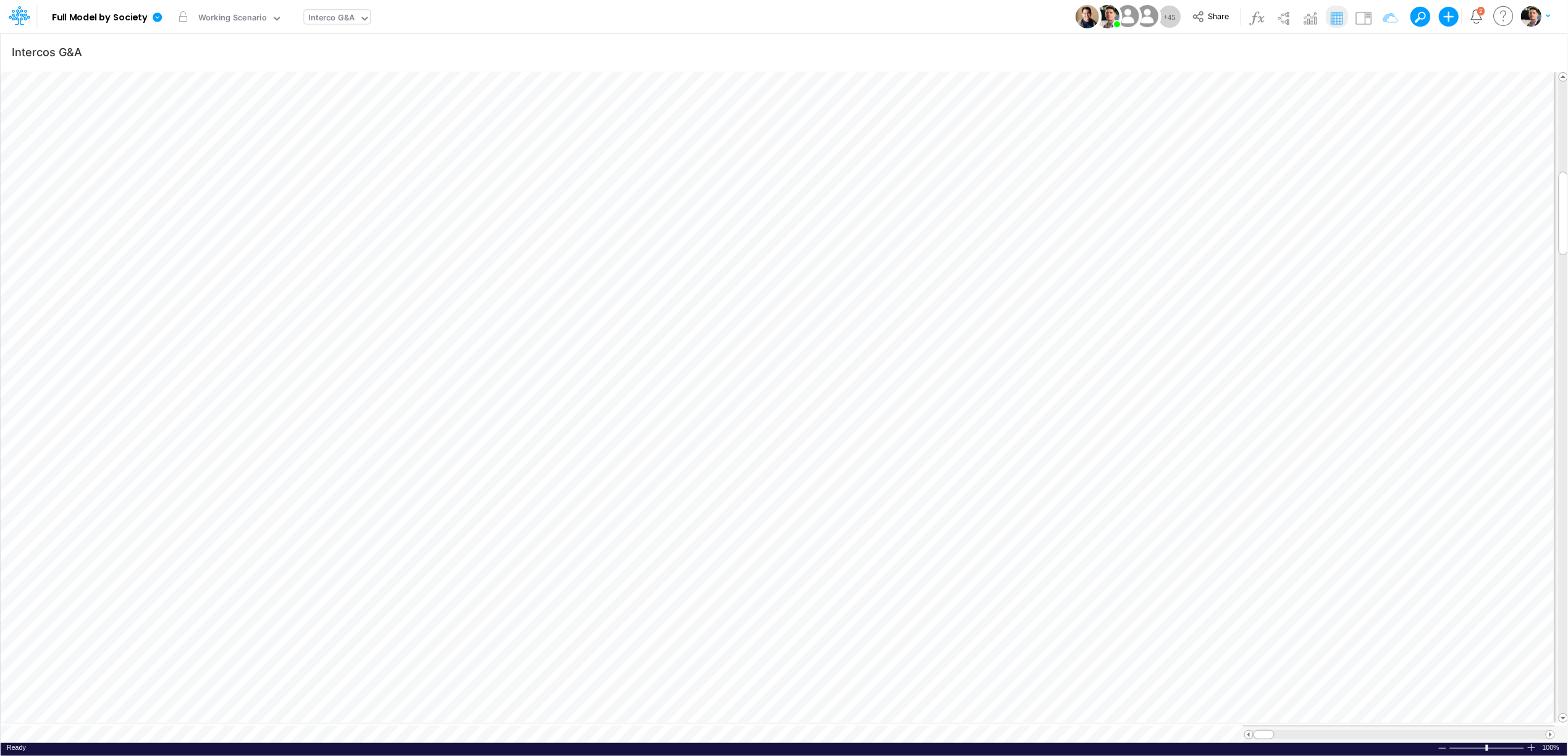
click at [352, 13] on div "Interco G&A" at bounding box center [331, 19] width 47 height 14
